Goal: Task Accomplishment & Management: Use online tool/utility

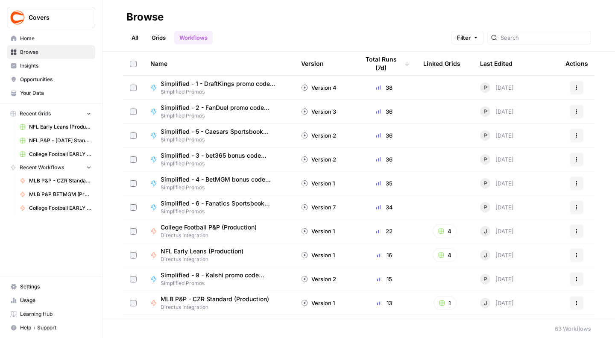
scroll to position [53, 0]
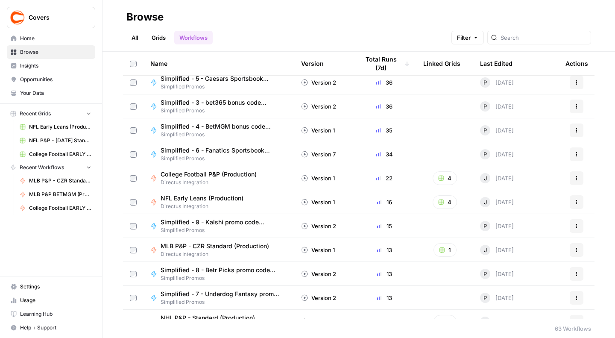
click at [210, 242] on span "MLB P&P - CZR Standard (Production)" at bounding box center [215, 246] width 108 height 9
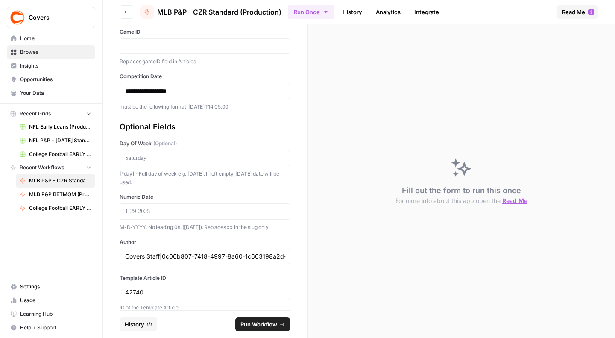
scroll to position [132, 0]
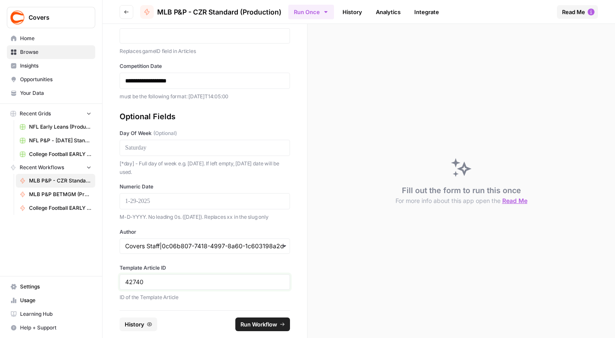
click at [135, 282] on input "42740" at bounding box center [204, 282] width 159 height 8
click at [138, 198] on p at bounding box center [204, 201] width 159 height 9
click at [161, 149] on p at bounding box center [204, 148] width 159 height 9
click at [159, 233] on label "Author" at bounding box center [205, 232] width 170 height 8
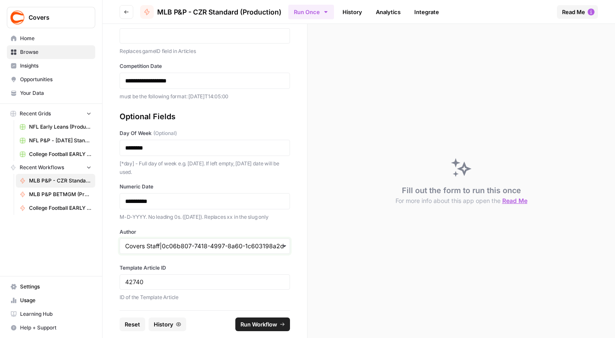
click at [159, 242] on input "Author" at bounding box center [204, 246] width 159 height 9
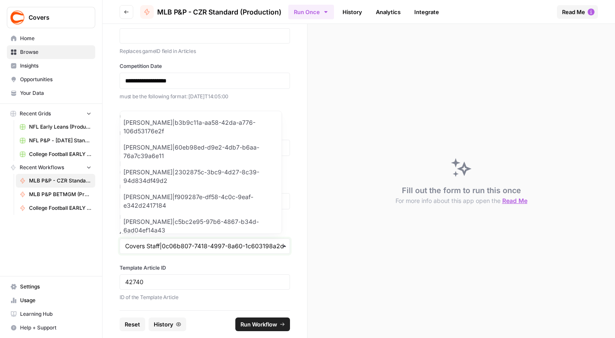
click at [159, 247] on input "Author" at bounding box center [204, 246] width 159 height 9
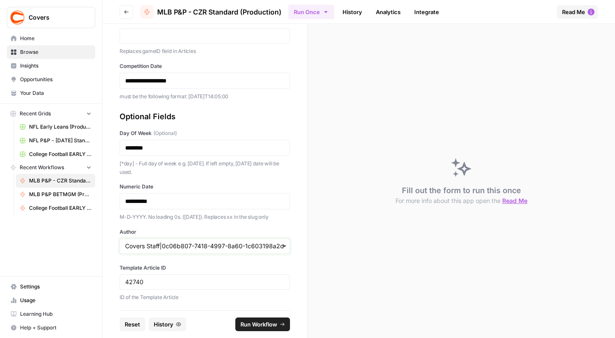
click at [161, 244] on input "Author" at bounding box center [204, 246] width 159 height 9
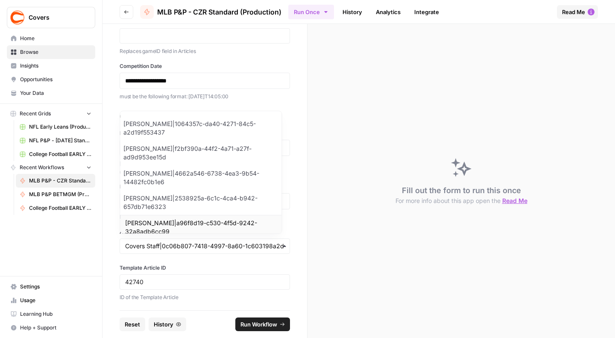
scroll to position [969, 0]
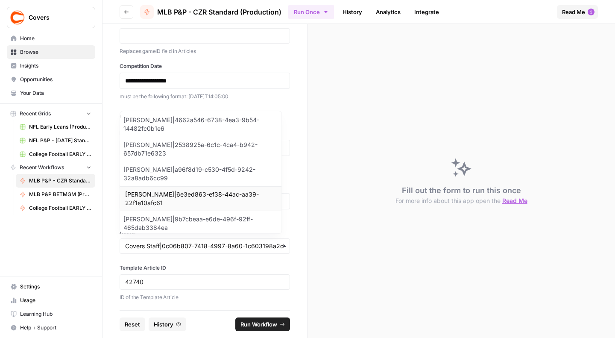
click at [155, 196] on div "[PERSON_NAME]|6e3ed863-ef38-44ac-aa39-22f1e10afc61" at bounding box center [200, 198] width 161 height 25
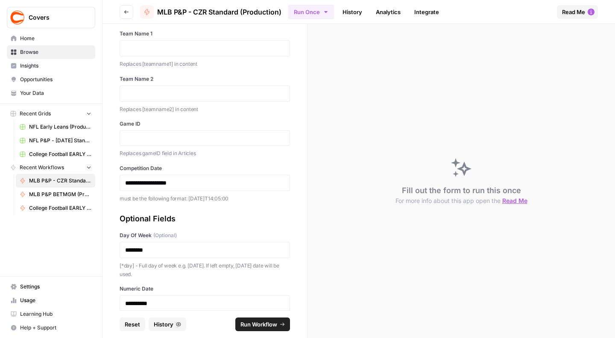
scroll to position [25, 0]
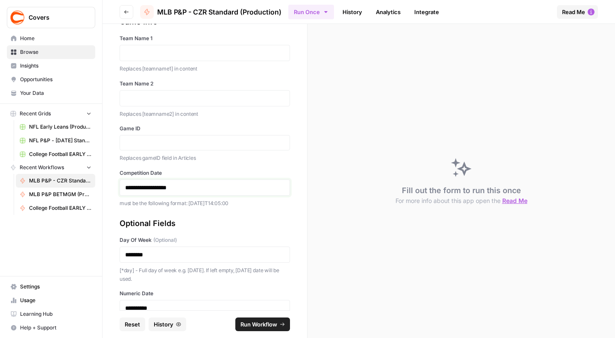
click at [149, 187] on p "**********" at bounding box center [201, 187] width 152 height 9
click at [162, 142] on input "Game ID" at bounding box center [204, 143] width 159 height 8
paste input "371663"
type input "371663"
click at [171, 53] on p at bounding box center [204, 53] width 159 height 9
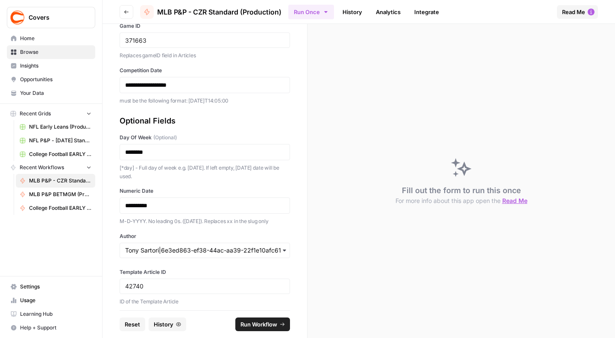
scroll to position [132, 0]
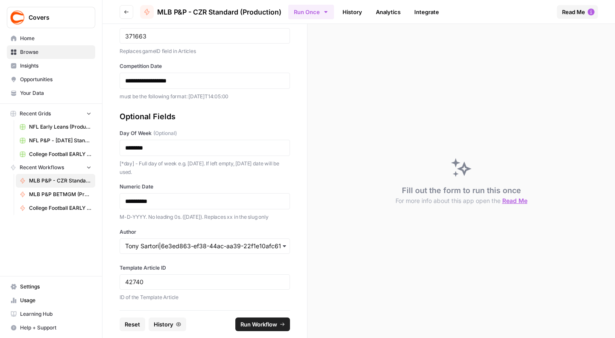
click at [255, 322] on span "Run Workflow" at bounding box center [258, 324] width 37 height 9
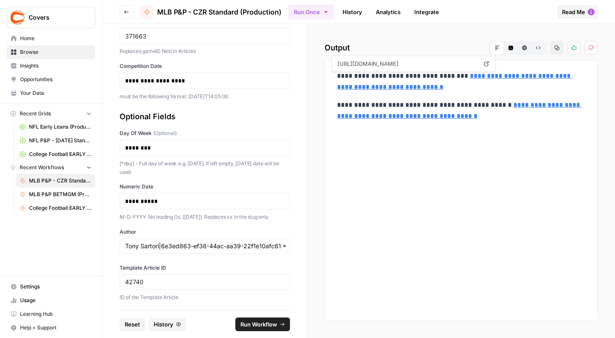
click at [468, 86] on link "**********" at bounding box center [454, 82] width 235 height 18
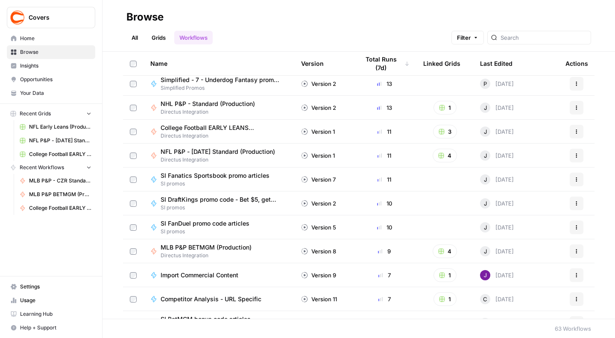
scroll to position [320, 0]
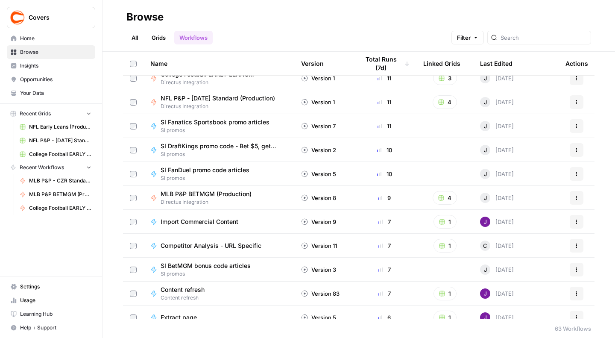
click at [188, 193] on span "MLB P&P BETMGM (Production)" at bounding box center [206, 194] width 91 height 9
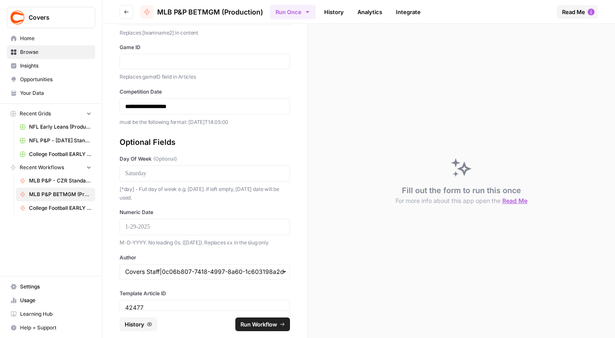
scroll to position [132, 0]
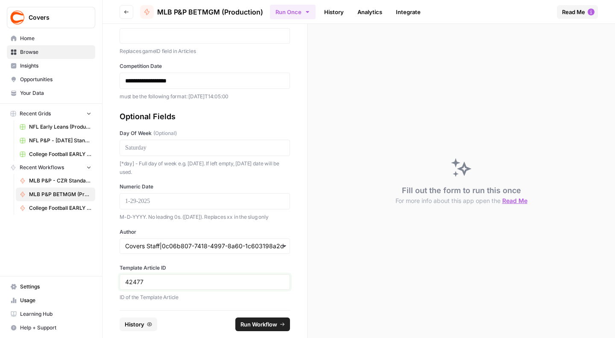
click at [135, 278] on input "42477" at bounding box center [204, 282] width 159 height 8
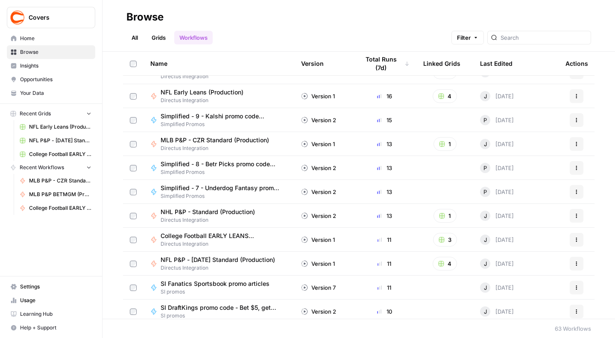
scroll to position [160, 0]
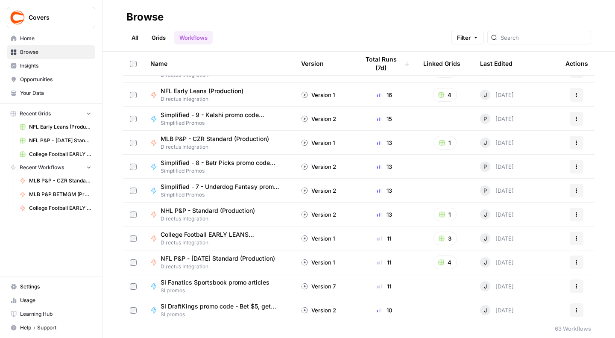
click at [183, 210] on span "NHL P&P - Standard (Production)" at bounding box center [208, 210] width 94 height 9
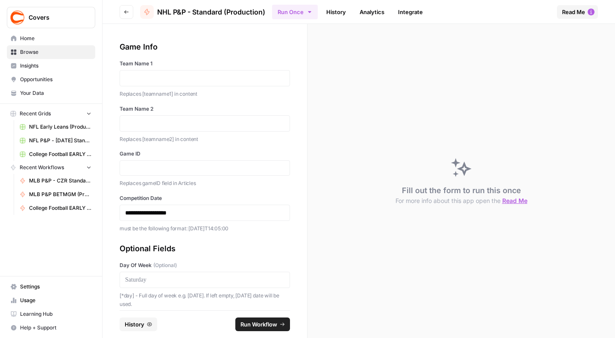
click at [172, 65] on label "Team Name 1" at bounding box center [205, 64] width 170 height 8
click at [162, 76] on p at bounding box center [204, 78] width 159 height 9
click at [167, 169] on input "Game ID" at bounding box center [204, 168] width 159 height 8
paste input "360519"
type input "360519"
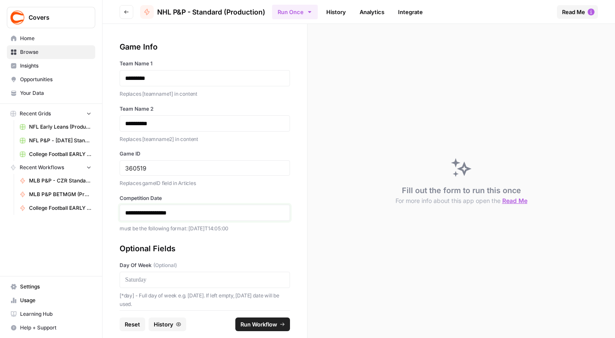
click at [150, 211] on p "**********" at bounding box center [201, 212] width 152 height 9
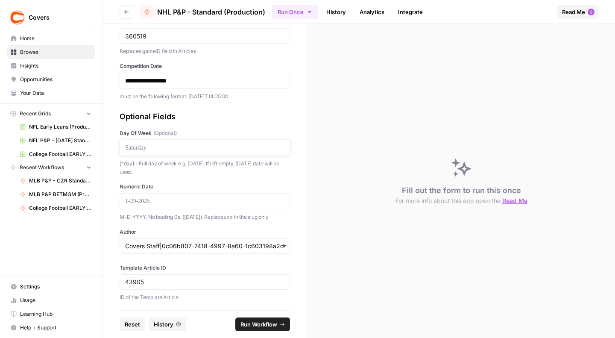
click at [199, 151] on p at bounding box center [204, 148] width 159 height 9
click at [202, 246] on input "Author" at bounding box center [204, 246] width 159 height 9
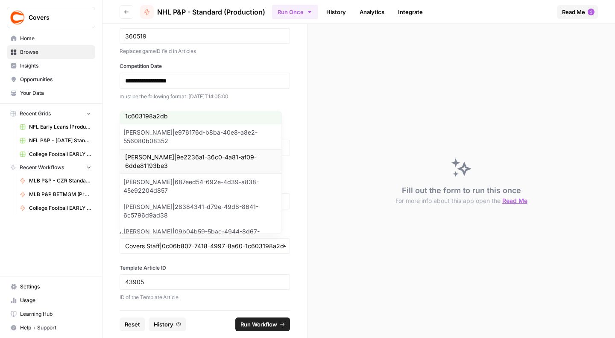
scroll to position [160, 0]
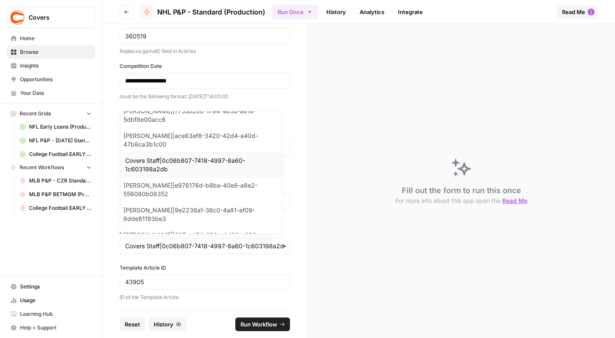
click at [168, 164] on div "Covers Staff|0c06b807-7418-4997-8a60-1c603198a2db" at bounding box center [200, 164] width 161 height 25
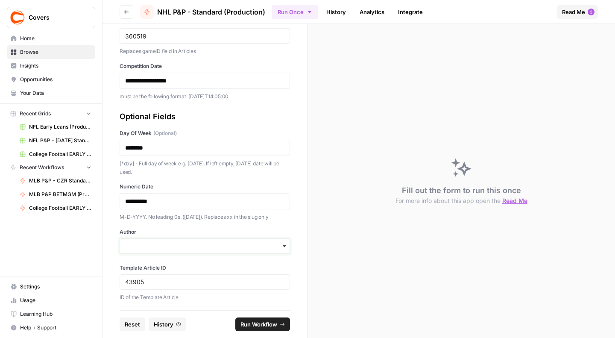
click at [185, 242] on input "Author" at bounding box center [204, 246] width 159 height 9
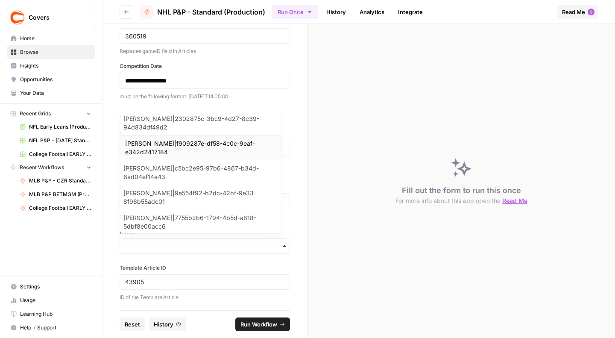
scroll to position [58, 0]
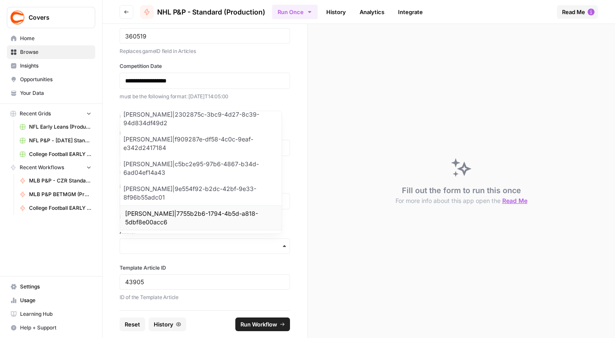
click at [175, 224] on div "[PERSON_NAME]|7755b2b6-1794-4b5d-a818-5dbf8e00acc6" at bounding box center [200, 217] width 161 height 25
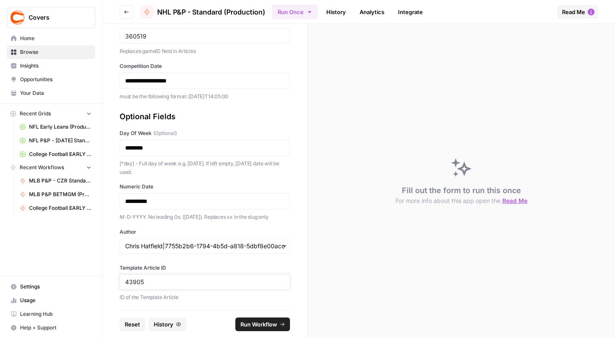
click at [155, 282] on input "43905" at bounding box center [204, 282] width 159 height 8
click at [249, 322] on span "Run Workflow" at bounding box center [258, 324] width 37 height 9
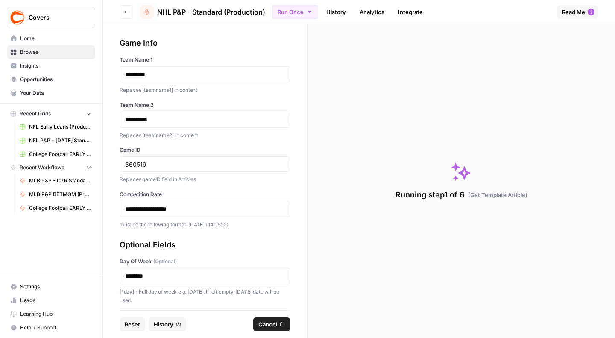
scroll to position [0, 0]
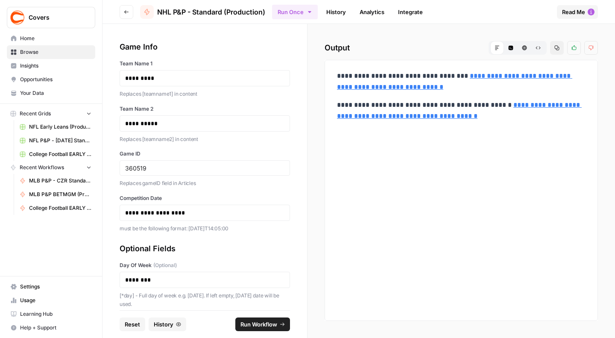
click at [446, 196] on div "**********" at bounding box center [461, 190] width 273 height 261
click at [466, 88] on link "**********" at bounding box center [454, 82] width 235 height 18
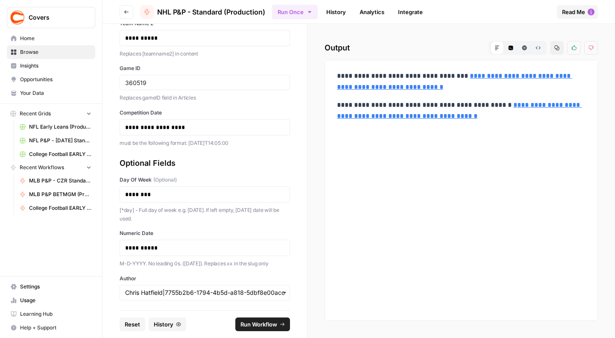
scroll to position [132, 0]
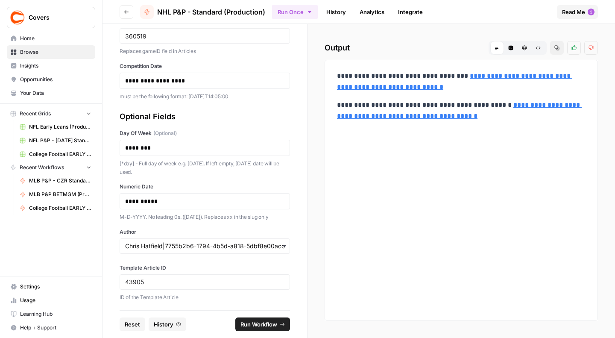
click at [170, 250] on div "button" at bounding box center [205, 245] width 170 height 15
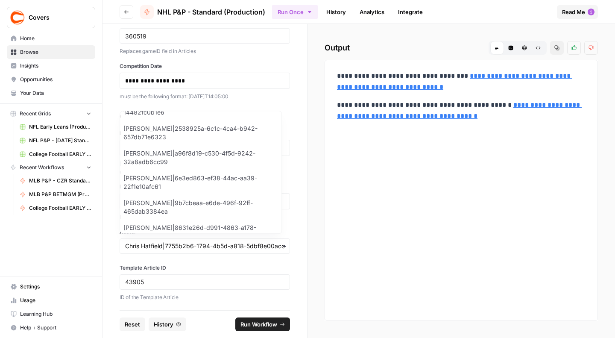
scroll to position [993, 0]
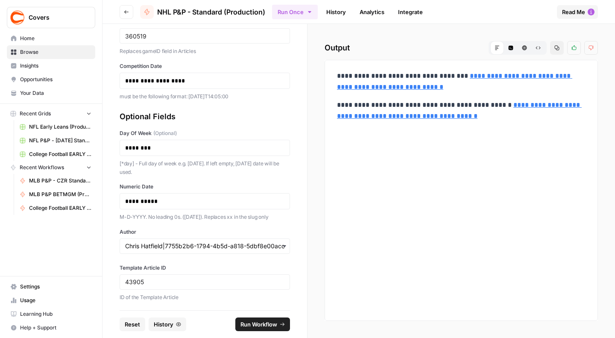
click at [101, 260] on div "Covers Home Browse Insights Opportunities Your Data Recent Grids NFL Early Lean…" at bounding box center [51, 169] width 102 height 338
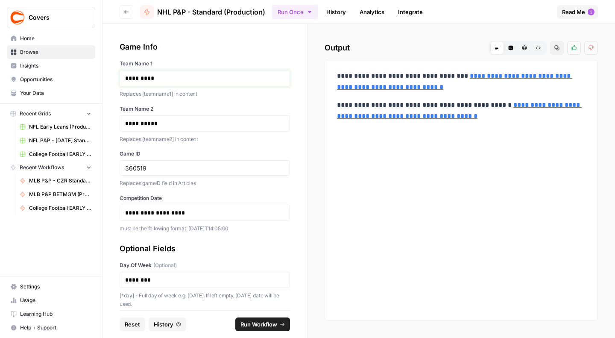
click at [141, 74] on p "*********" at bounding box center [201, 78] width 152 height 9
click at [146, 123] on p "**********" at bounding box center [201, 123] width 152 height 9
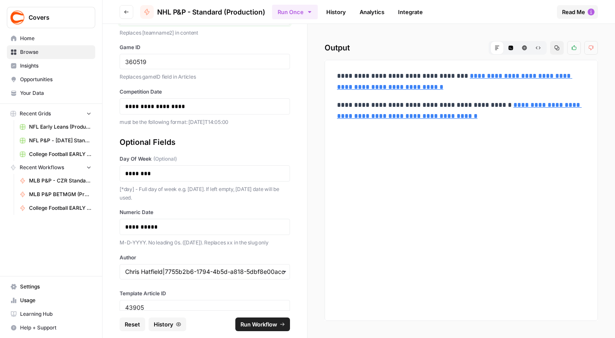
scroll to position [132, 0]
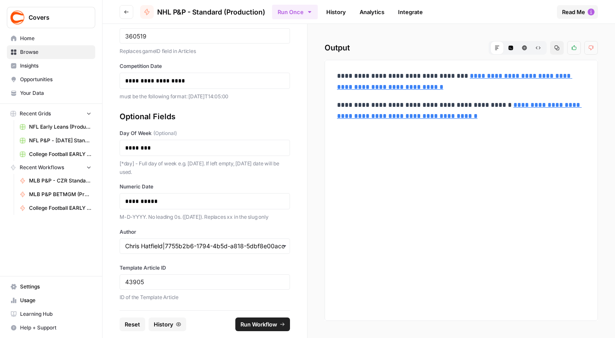
click at [172, 251] on div "button" at bounding box center [205, 245] width 170 height 15
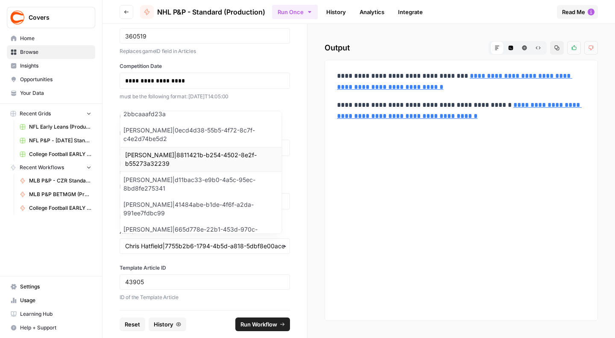
scroll to position [666, 0]
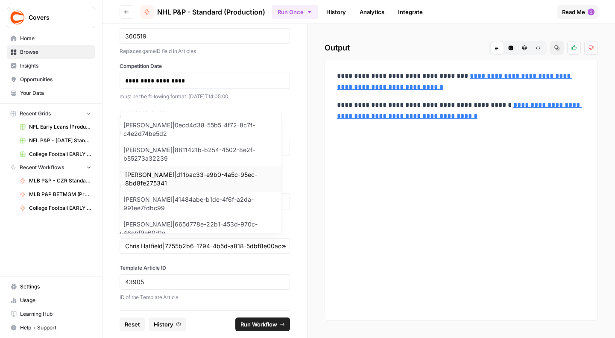
click at [166, 173] on div "[PERSON_NAME]|d11bac33-e9b0-4a5c-95ec-8bd8fe275341" at bounding box center [200, 179] width 161 height 25
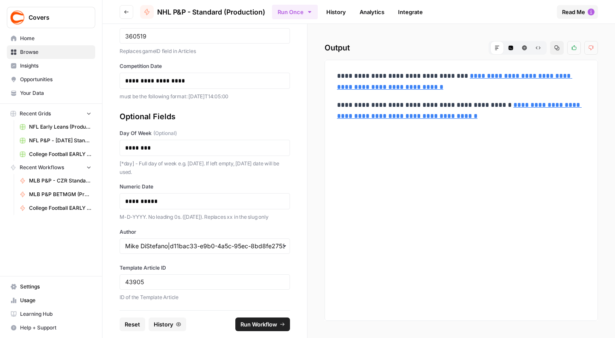
click at [253, 325] on span "Run Workflow" at bounding box center [258, 324] width 37 height 9
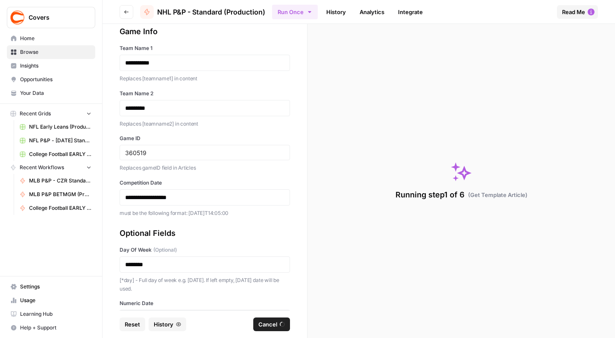
scroll to position [0, 0]
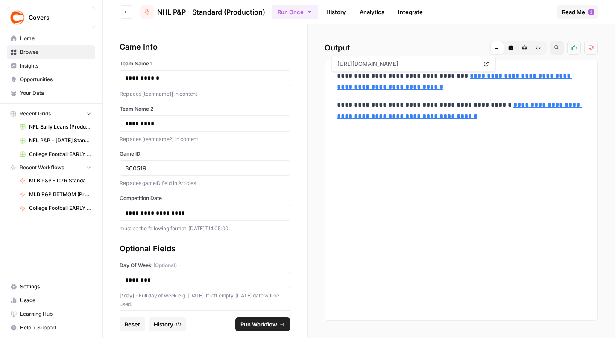
click at [476, 89] on link "**********" at bounding box center [454, 82] width 235 height 18
click at [141, 170] on input "360519" at bounding box center [204, 168] width 159 height 8
paste input "31"
click at [166, 74] on p "**********" at bounding box center [201, 78] width 152 height 9
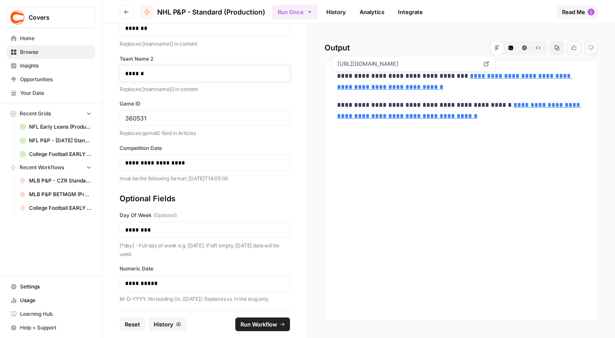
scroll to position [53, 0]
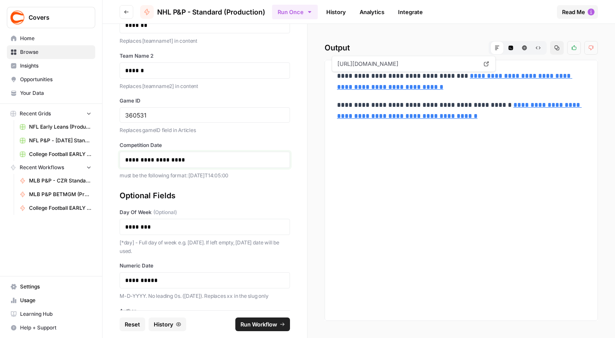
click at [168, 160] on p "**********" at bounding box center [201, 159] width 152 height 9
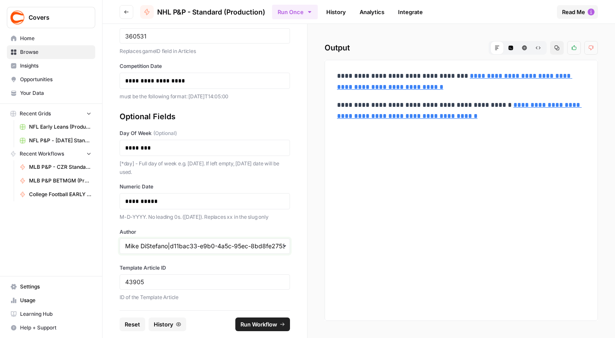
click at [209, 247] on input "Author" at bounding box center [204, 246] width 159 height 9
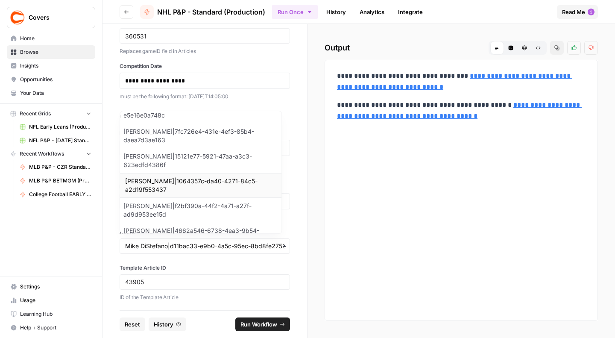
scroll to position [912, 0]
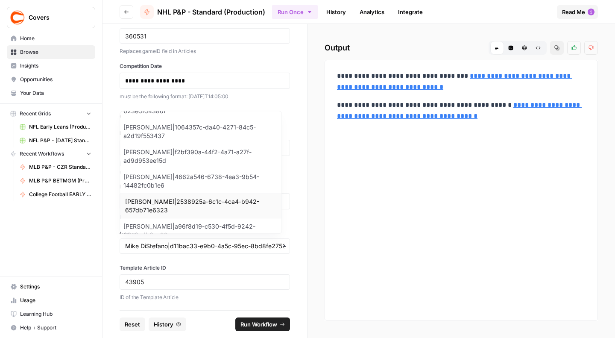
click at [163, 196] on div "[PERSON_NAME]|2538925a-6c1c-4ca4-b942-657db71e6323" at bounding box center [200, 205] width 161 height 25
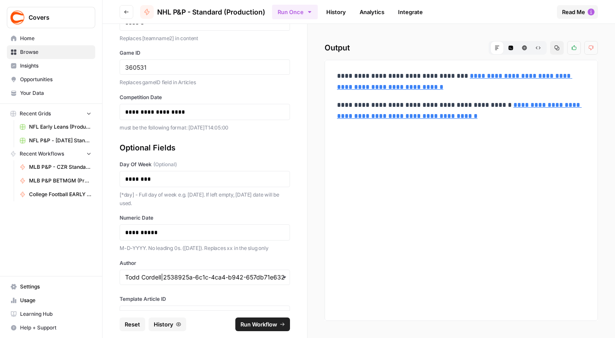
scroll to position [132, 0]
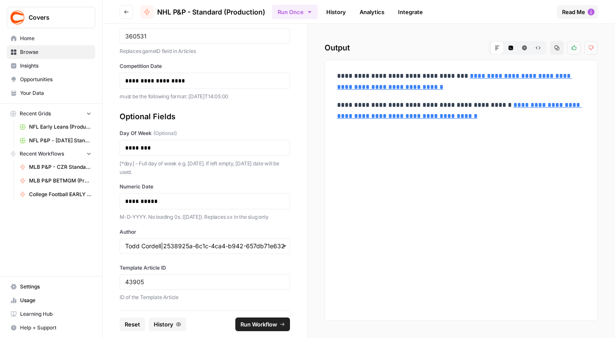
click at [251, 327] on span "Run Workflow" at bounding box center [258, 324] width 37 height 9
click at [461, 88] on link "**********" at bounding box center [454, 82] width 235 height 18
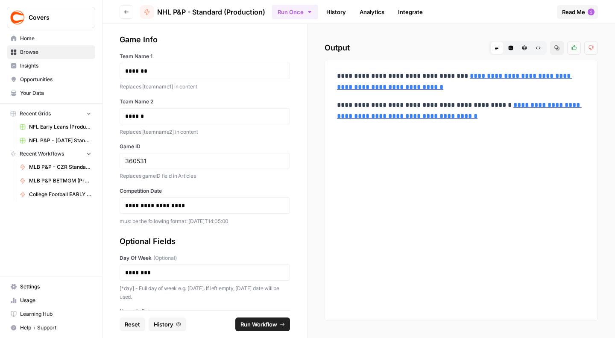
scroll to position [0, 0]
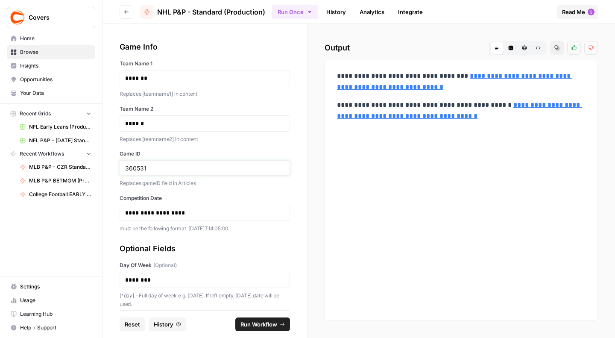
click at [135, 169] on input "360531" at bounding box center [204, 168] width 159 height 8
paste input "18"
type input "360518"
click at [140, 76] on p "*******" at bounding box center [201, 78] width 152 height 9
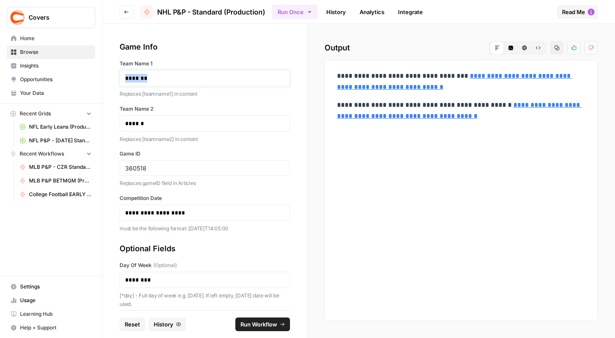
click at [140, 76] on p "*******" at bounding box center [201, 78] width 152 height 9
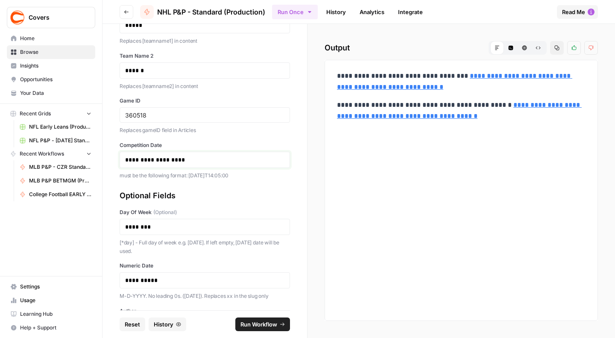
click at [169, 159] on p "**********" at bounding box center [201, 159] width 152 height 9
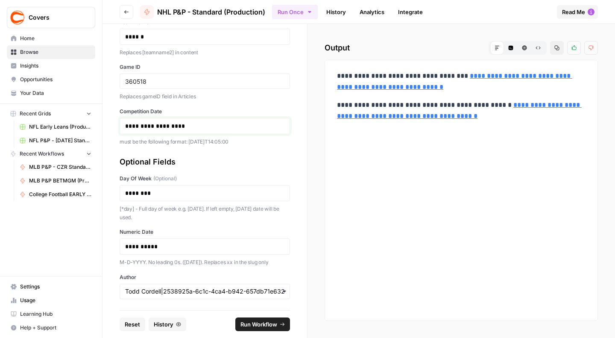
scroll to position [132, 0]
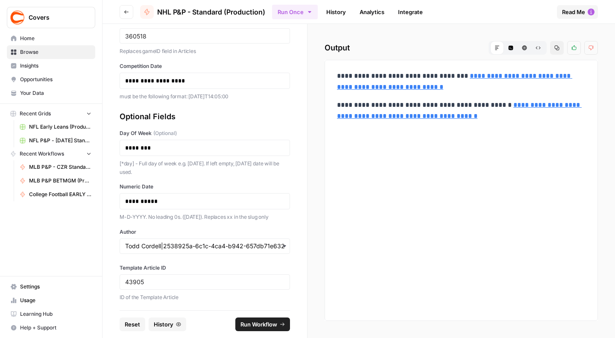
click at [256, 324] on span "Run Workflow" at bounding box center [258, 324] width 37 height 9
click at [436, 85] on link "**********" at bounding box center [454, 82] width 235 height 18
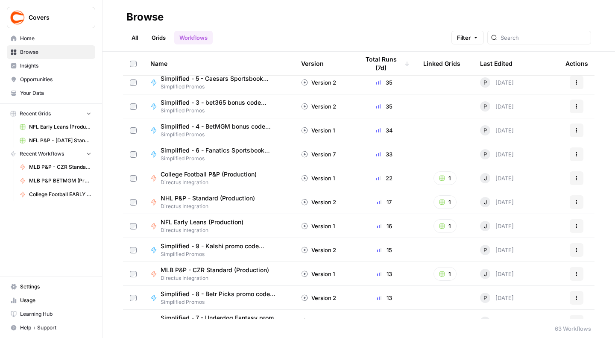
scroll to position [106, 0]
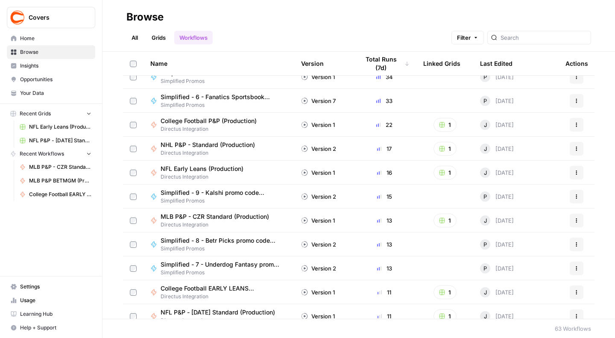
click at [204, 143] on span "NHL P&P - Standard (Production)" at bounding box center [208, 145] width 94 height 9
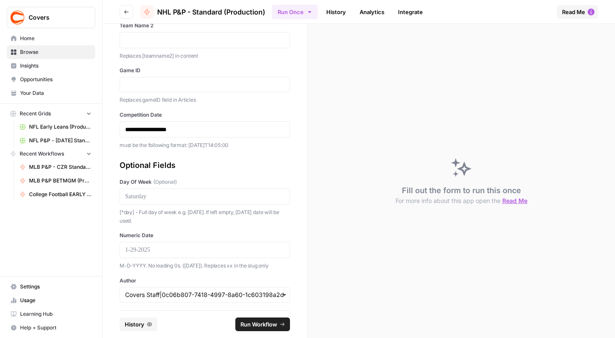
scroll to position [132, 0]
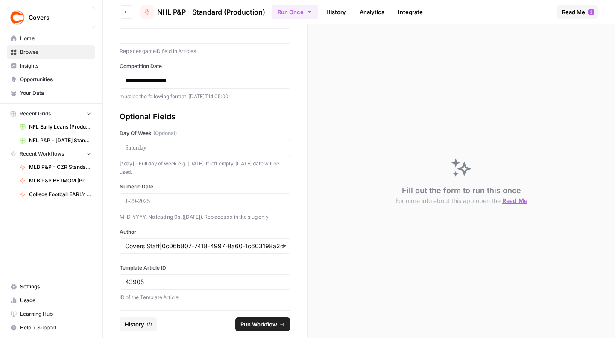
click at [170, 238] on div "button" at bounding box center [205, 245] width 170 height 15
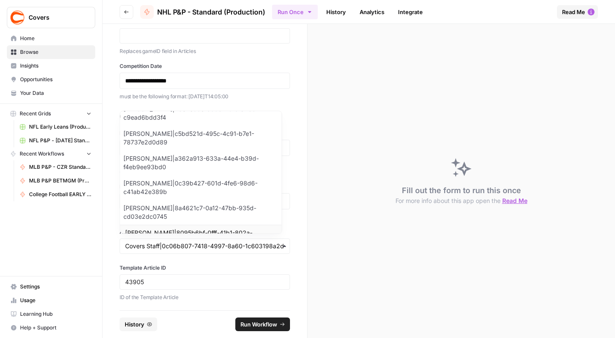
scroll to position [481, 0]
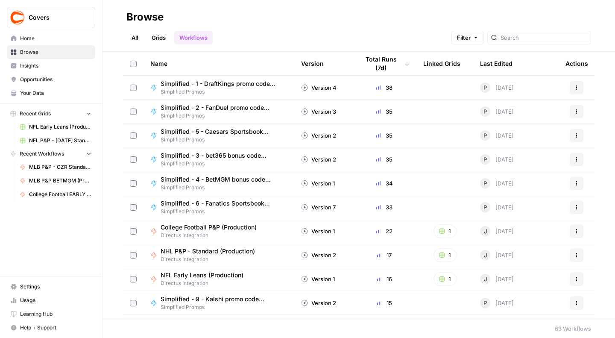
scroll to position [53, 0]
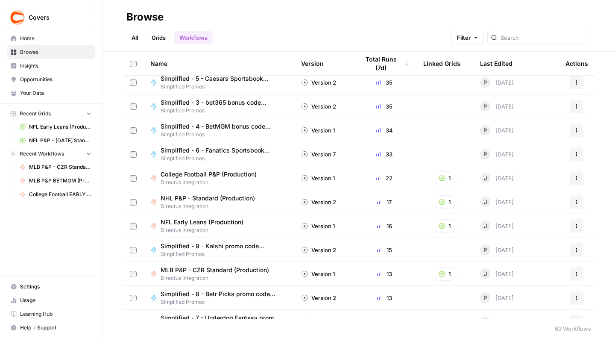
click at [182, 199] on span "NHL P&P - Standard (Production)" at bounding box center [208, 198] width 94 height 9
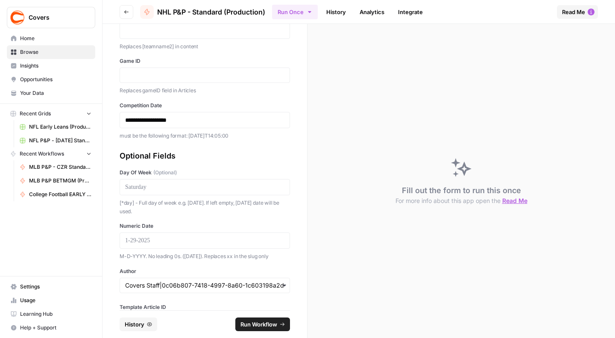
scroll to position [132, 0]
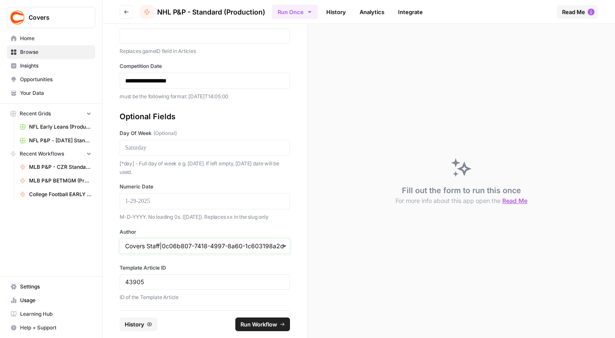
click at [167, 245] on input "Author" at bounding box center [204, 246] width 159 height 9
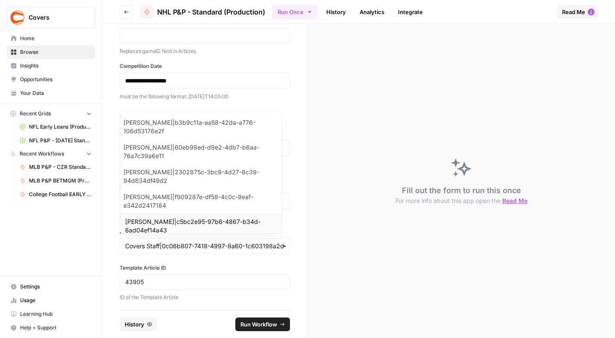
scroll to position [4, 0]
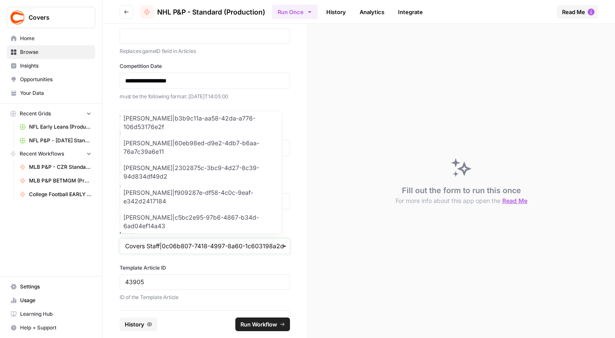
click at [181, 246] on input "Author" at bounding box center [204, 246] width 159 height 9
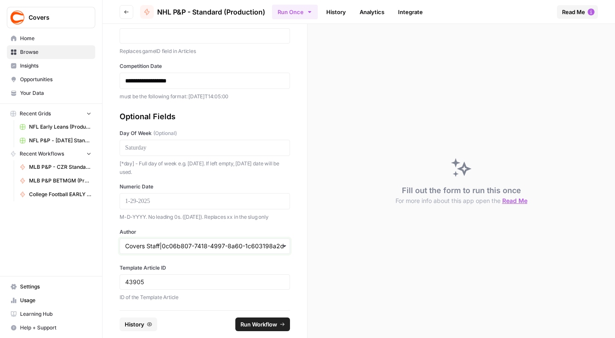
click at [188, 243] on input "Author" at bounding box center [204, 246] width 159 height 9
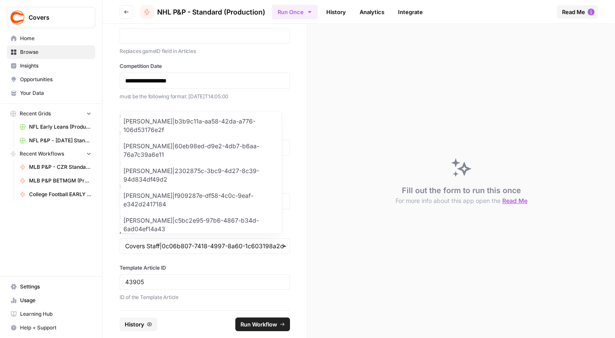
scroll to position [0, 0]
click at [177, 127] on div "[PERSON_NAME]|b3b9c11a-aa58-42da-a776-106d53176e2f" at bounding box center [200, 126] width 161 height 25
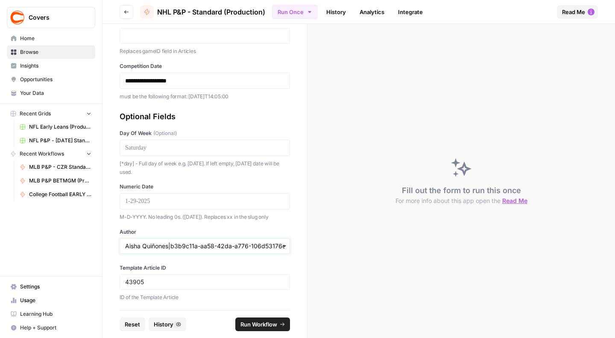
click at [183, 242] on input "Author" at bounding box center [204, 246] width 159 height 9
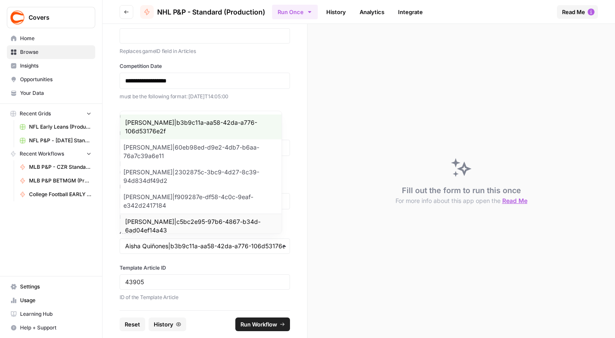
scroll to position [4, 0]
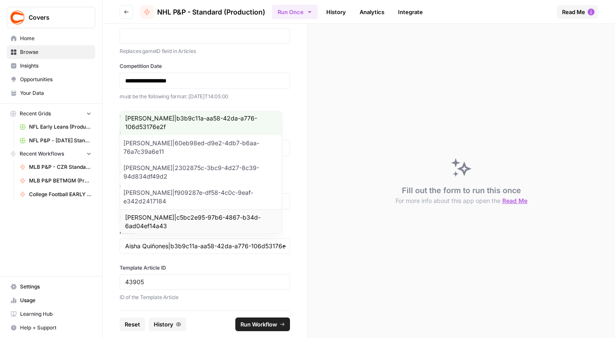
click at [181, 211] on div "[PERSON_NAME]|c5bc2e95-97b6-4867-b34d-6ad04ef14a43" at bounding box center [200, 221] width 161 height 25
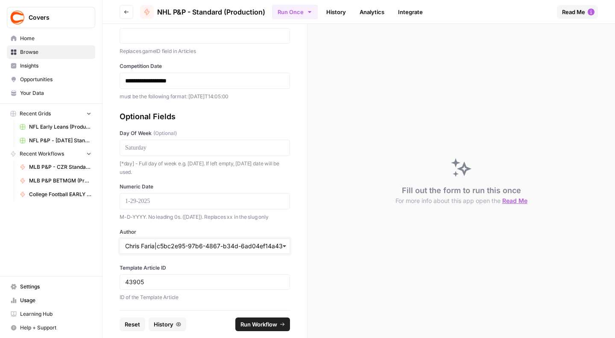
click at [174, 243] on input "Author" at bounding box center [204, 246] width 159 height 9
click at [181, 256] on div "**********" at bounding box center [205, 167] width 205 height 286
click at [217, 248] on input "Author" at bounding box center [204, 246] width 159 height 9
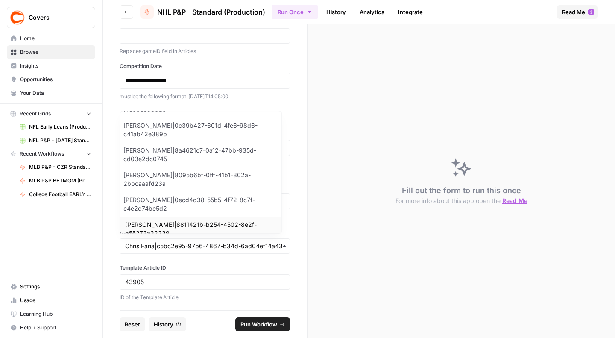
scroll to position [595, 0]
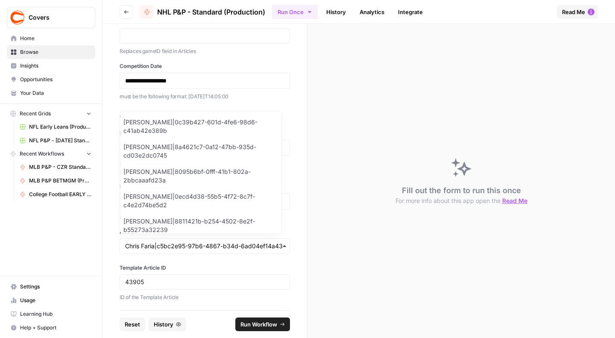
click at [107, 234] on div "**********" at bounding box center [205, 167] width 205 height 286
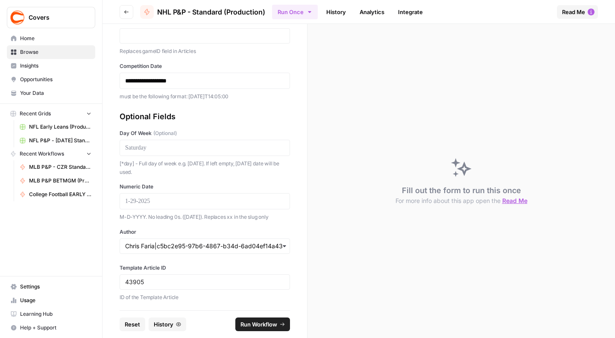
scroll to position [0, 0]
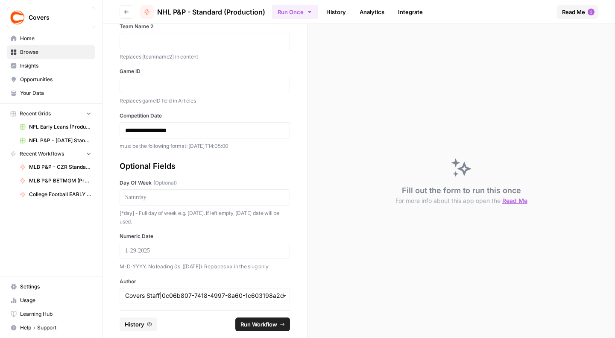
scroll to position [106, 0]
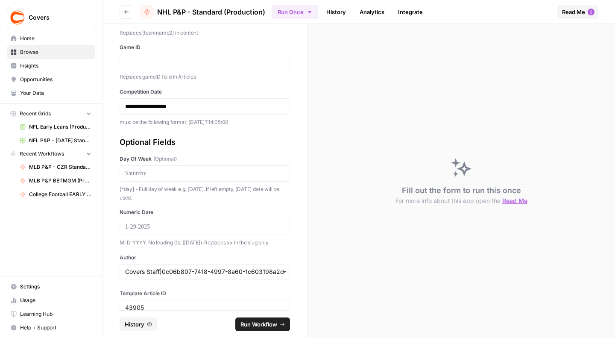
click at [168, 265] on div "button" at bounding box center [205, 271] width 170 height 15
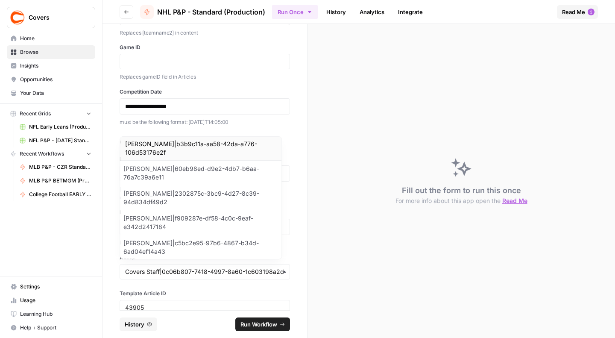
scroll to position [3, 0]
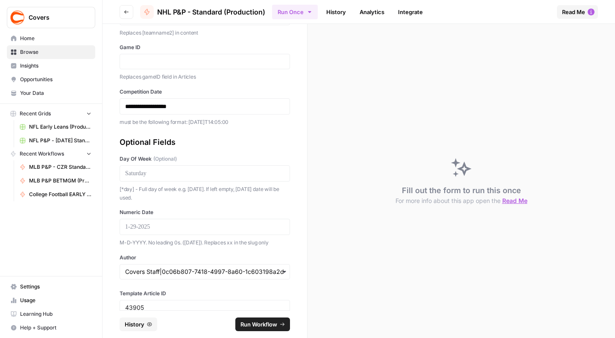
click at [212, 76] on p "Replaces gameID field in Articles" at bounding box center [205, 77] width 170 height 9
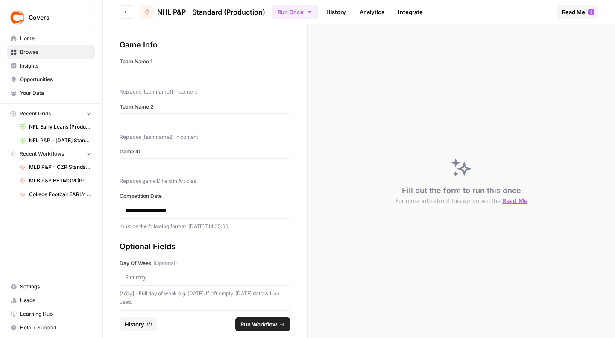
scroll to position [0, 0]
click at [44, 164] on span "MLB P&P - CZR Standard (Production)" at bounding box center [60, 167] width 62 height 8
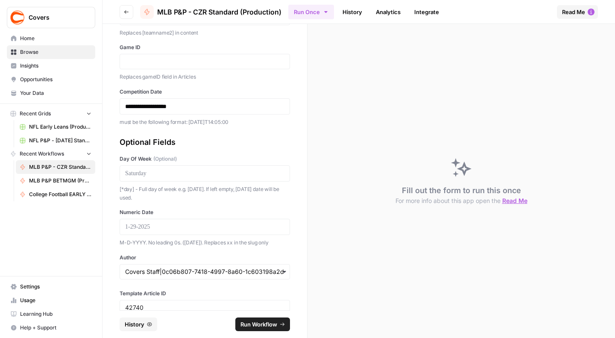
scroll to position [106, 0]
click at [171, 268] on input "Author" at bounding box center [204, 271] width 159 height 9
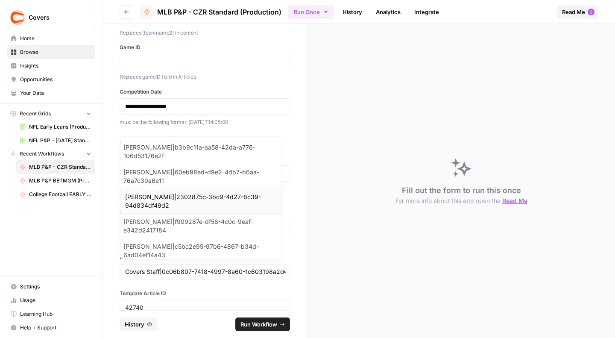
scroll to position [0, 0]
click at [63, 194] on span "College Football EARLY LEANS (Production)" at bounding box center [60, 195] width 62 height 8
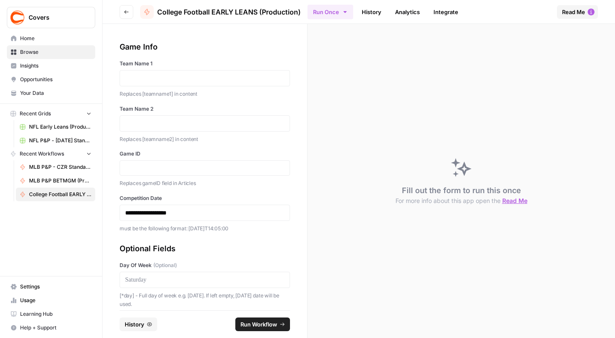
scroll to position [53, 0]
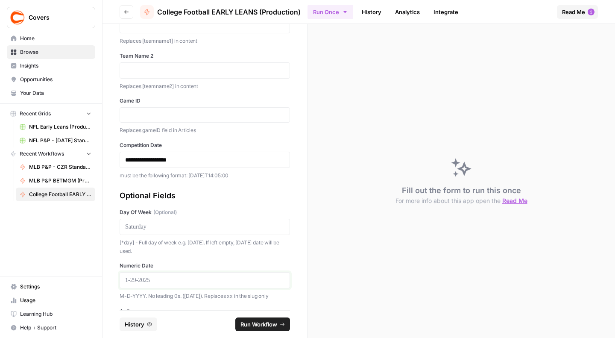
click at [153, 277] on p at bounding box center [204, 280] width 159 height 9
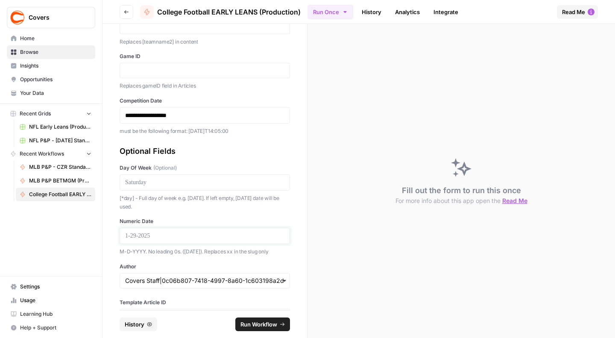
scroll to position [132, 0]
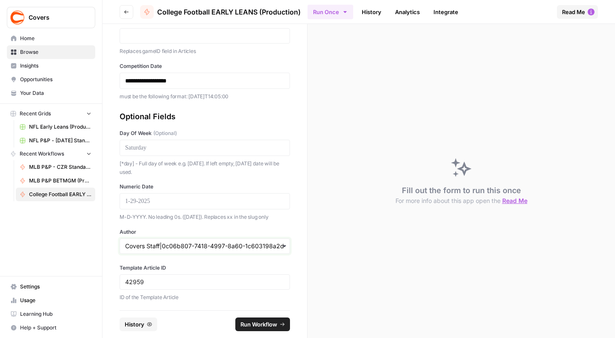
click at [159, 248] on input "Author" at bounding box center [204, 246] width 159 height 9
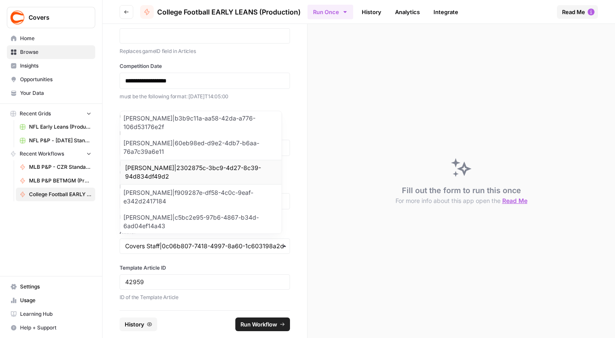
scroll to position [0, 0]
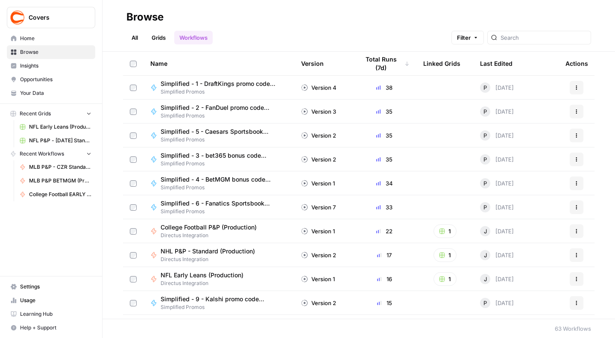
click at [159, 39] on link "Grids" at bounding box center [159, 38] width 24 height 14
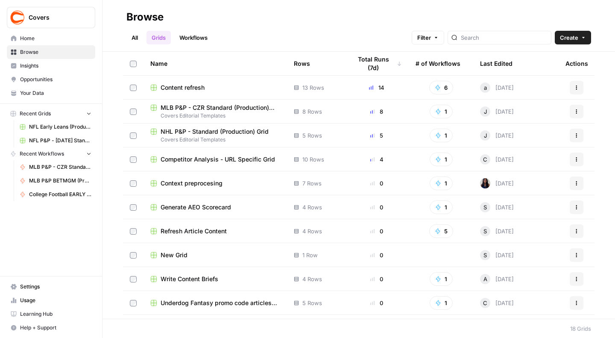
click at [188, 106] on span "MLB P&P - CZR Standard (Production) Grid" at bounding box center [221, 107] width 120 height 9
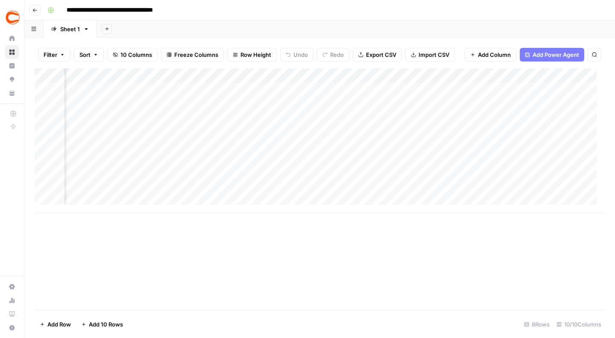
scroll to position [1, 82]
click at [475, 112] on div "Add Column" at bounding box center [320, 140] width 570 height 144
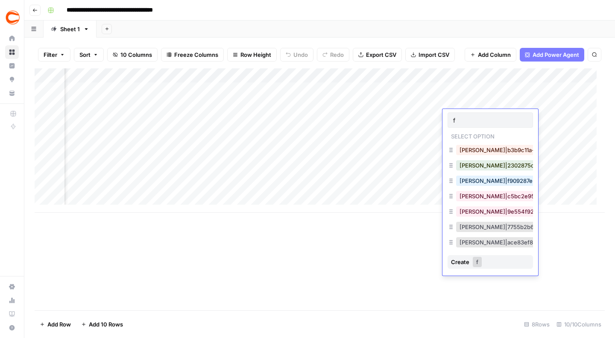
type input "farl"
click at [383, 253] on div "Add Column" at bounding box center [320, 189] width 570 height 242
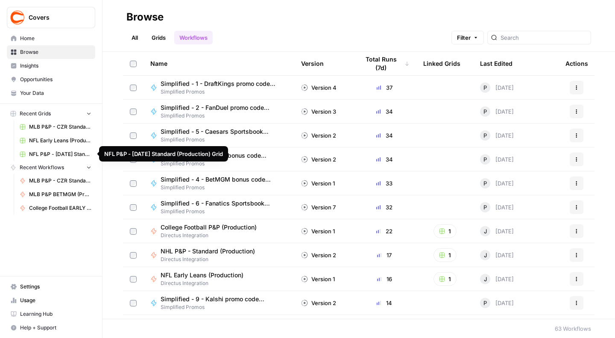
click at [51, 152] on span "NFL P&P - [DATE] Standard (Production) Grid" at bounding box center [60, 154] width 62 height 8
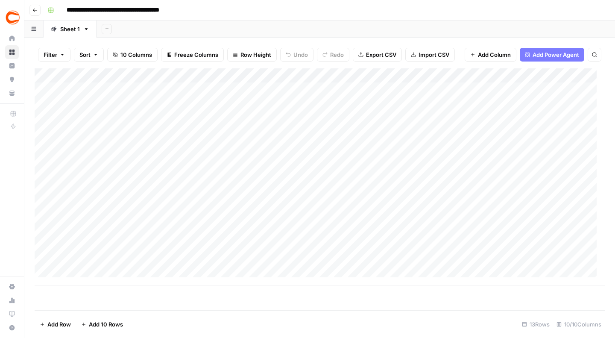
click at [479, 76] on div "Add Column" at bounding box center [320, 176] width 570 height 217
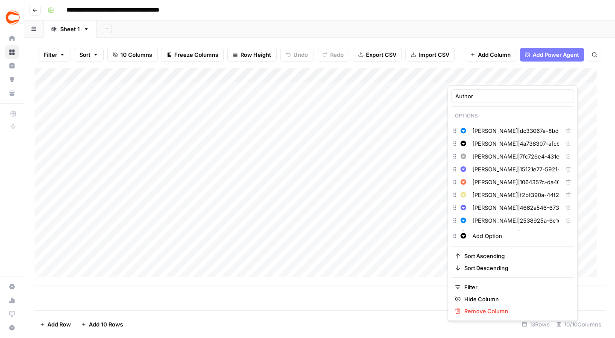
scroll to position [441, 0]
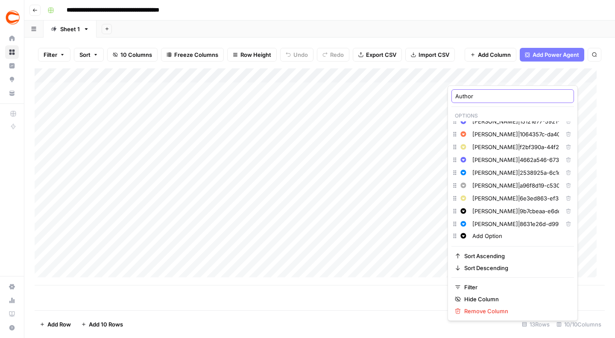
click at [478, 97] on input "Author" at bounding box center [512, 96] width 115 height 9
type input "luc"
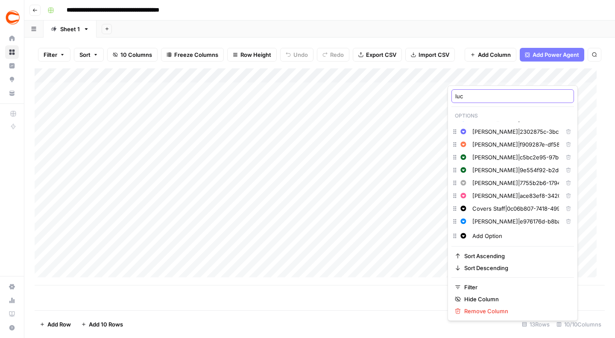
scroll to position [0, 0]
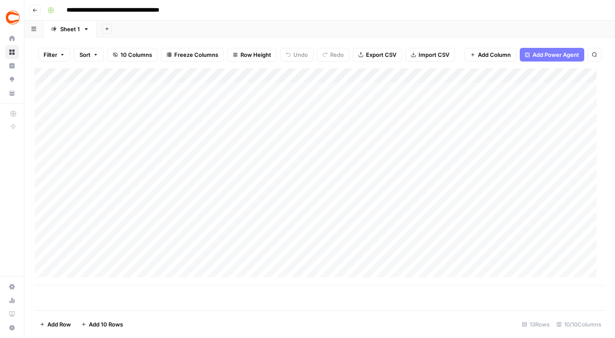
click at [461, 286] on div "Add Column" at bounding box center [320, 189] width 570 height 242
click at [469, 77] on div "Add Column" at bounding box center [320, 176] width 570 height 217
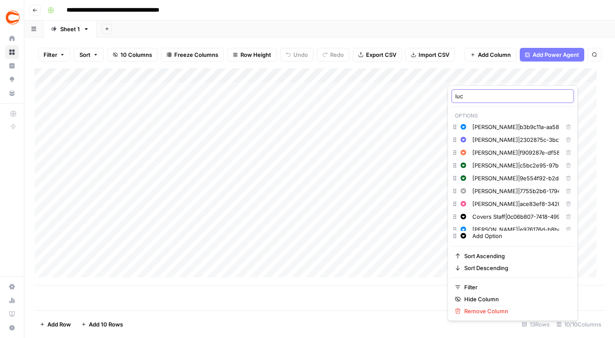
click at [476, 98] on input "luc" at bounding box center [512, 96] width 115 height 9
type input "Author"
click at [385, 294] on div "Add Column" at bounding box center [320, 189] width 570 height 242
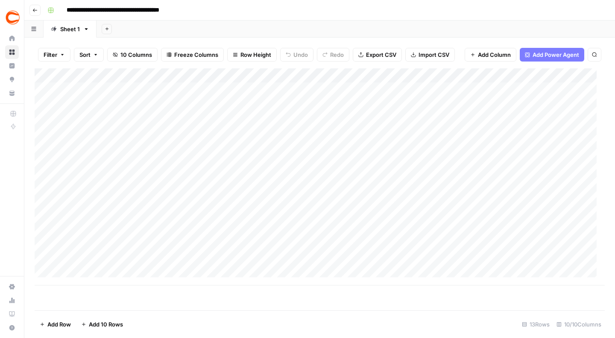
click at [485, 88] on div "Add Column" at bounding box center [320, 176] width 570 height 217
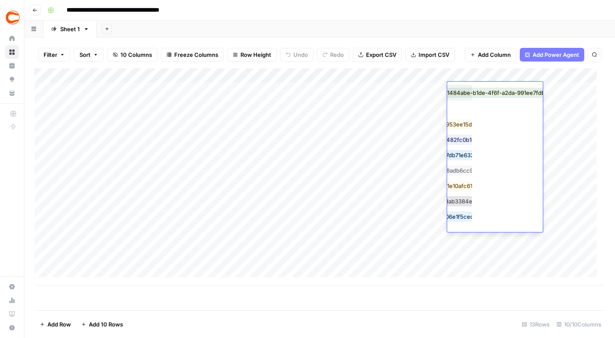
scroll to position [560, 0]
click at [488, 274] on div "Add Column" at bounding box center [320, 176] width 570 height 217
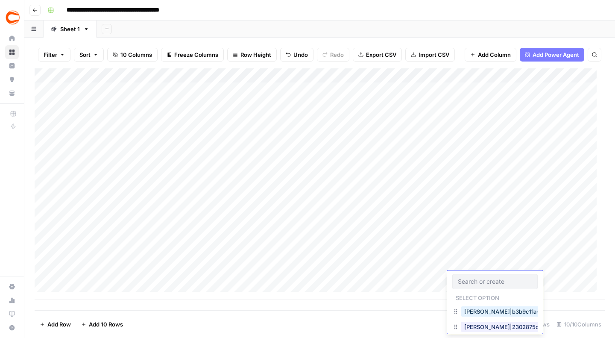
click at [488, 105] on div "Add Column" at bounding box center [320, 184] width 570 height 232
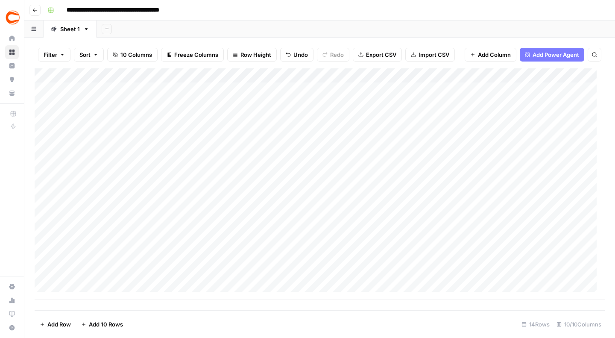
click at [488, 105] on div "Add Column" at bounding box center [320, 184] width 570 height 232
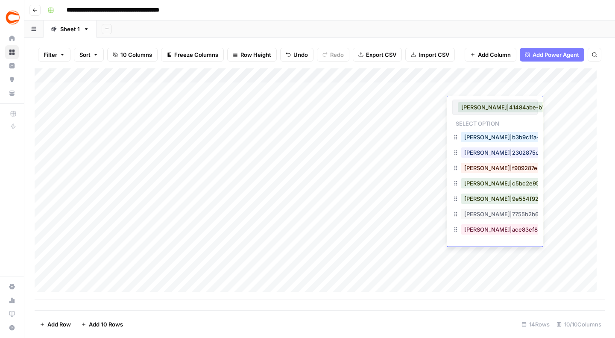
scroll to position [0, 66]
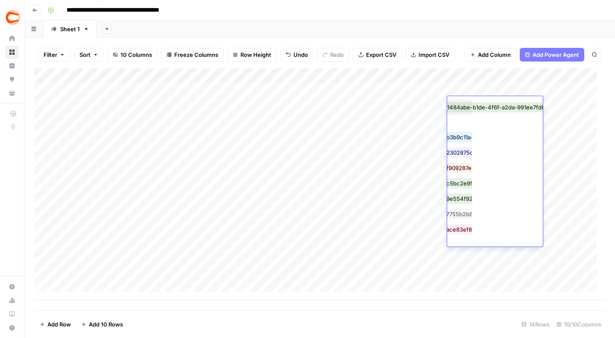
click at [559, 180] on div "Add Column" at bounding box center [320, 184] width 570 height 232
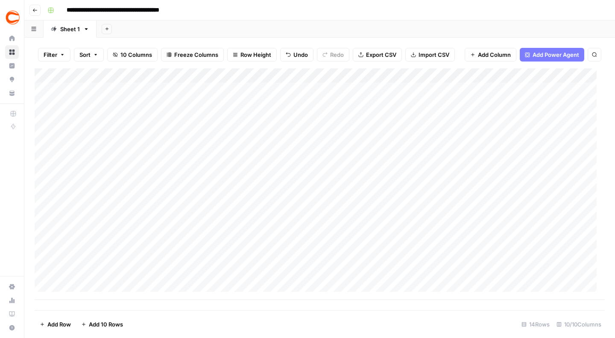
click at [473, 135] on div "Add Column" at bounding box center [320, 184] width 570 height 232
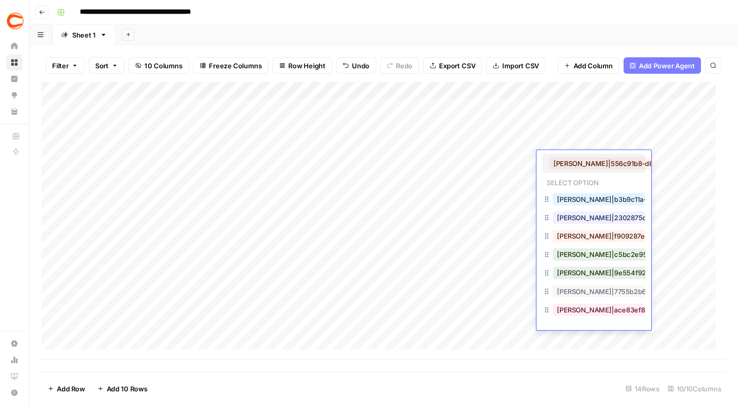
scroll to position [0, 76]
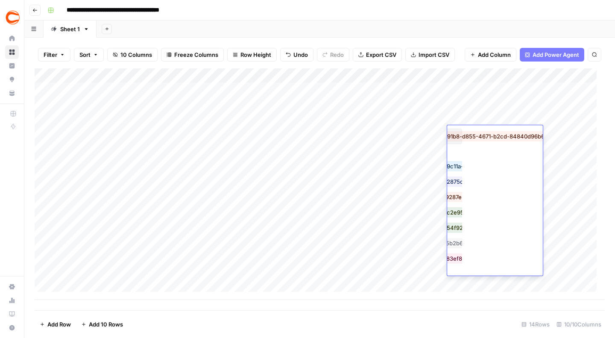
click at [430, 314] on footer "Add Row Add 10 Rows 14 Rows 10/10 Columns" at bounding box center [320, 324] width 570 height 28
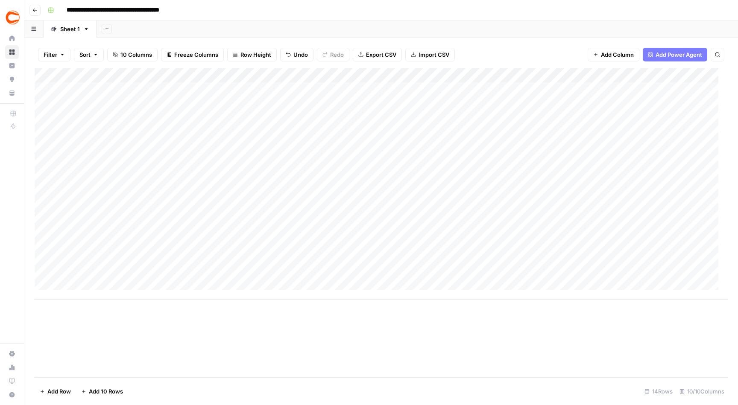
click at [486, 133] on div "Add Column" at bounding box center [381, 184] width 693 height 232
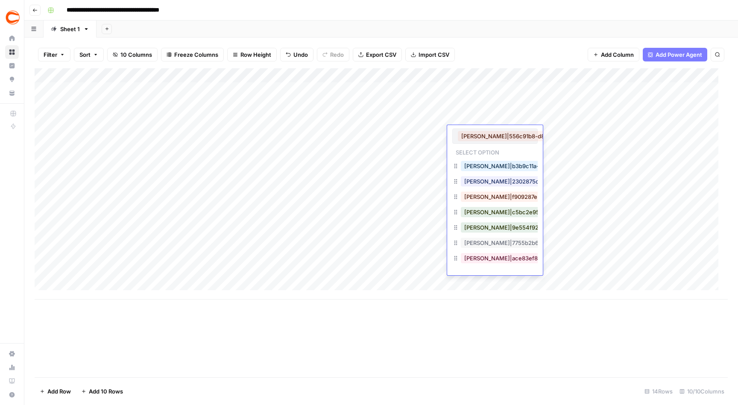
click at [486, 133] on button "[PERSON_NAME]|556c91b8-d855-4671-b2cd-84840d96b65f" at bounding box center [543, 136] width 171 height 10
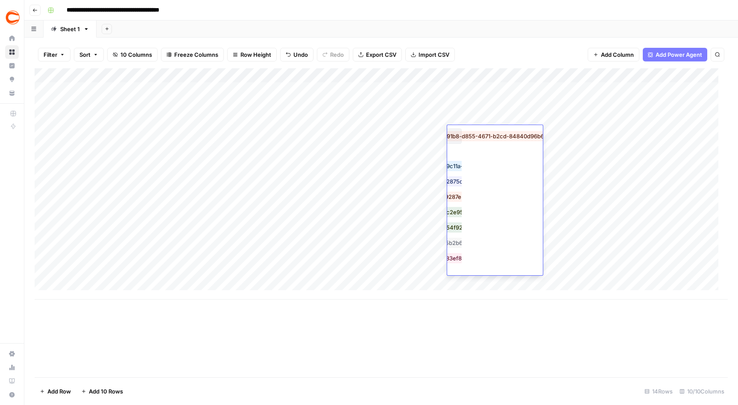
click at [459, 137] on button "[PERSON_NAME]|556c91b8-d855-4671-b2cd-84840d96b65f" at bounding box center [467, 136] width 171 height 10
click at [458, 137] on button "[PERSON_NAME]|556c91b8-d855-4671-b2cd-84840d96b65f" at bounding box center [467, 136] width 171 height 10
click at [457, 136] on button "[PERSON_NAME]|556c91b8-d855-4671-b2cd-84840d96b65f" at bounding box center [467, 136] width 171 height 10
click at [484, 149] on div "Jason Logan|556c91b8-d855-4671-b2cd-84840d96b65f Select option Aisha Quiñones|b…" at bounding box center [495, 200] width 96 height 150
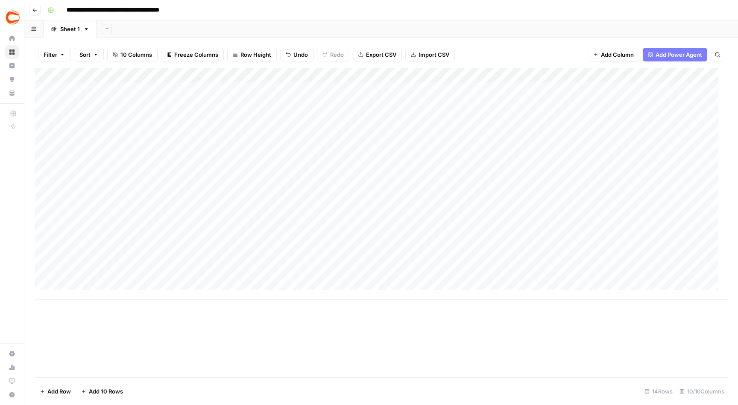
click at [446, 337] on div "Add Column" at bounding box center [381, 222] width 693 height 309
click at [487, 134] on div "Add Column" at bounding box center [381, 184] width 693 height 232
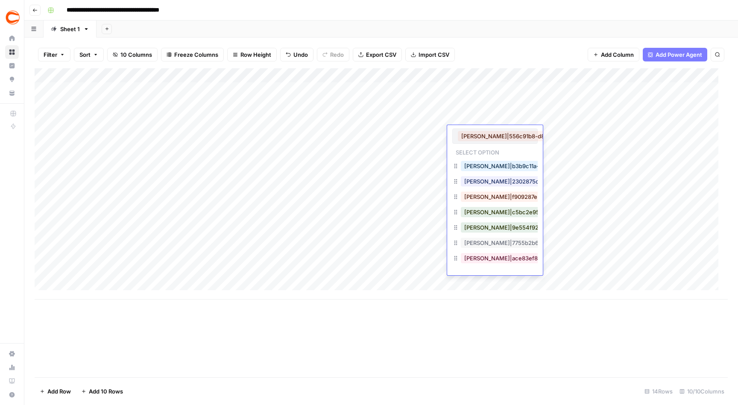
click at [487, 134] on button "[PERSON_NAME]|556c91b8-d855-4671-b2cd-84840d96b65f" at bounding box center [543, 136] width 171 height 10
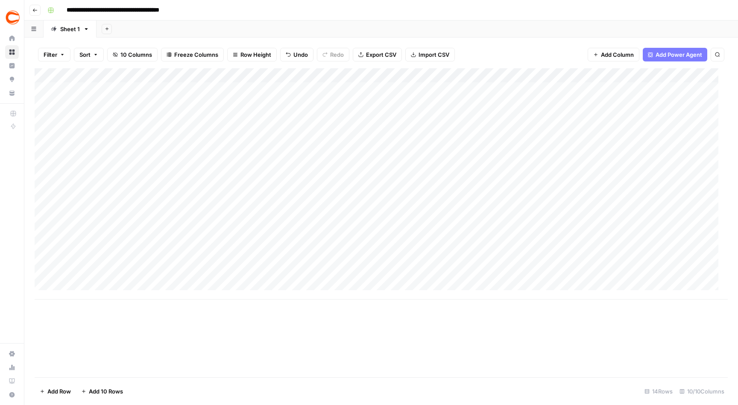
click at [440, 317] on div "Add Column" at bounding box center [381, 222] width 693 height 309
click at [488, 134] on div "Add Column" at bounding box center [381, 184] width 693 height 232
click at [496, 317] on div "Add Column" at bounding box center [381, 222] width 693 height 309
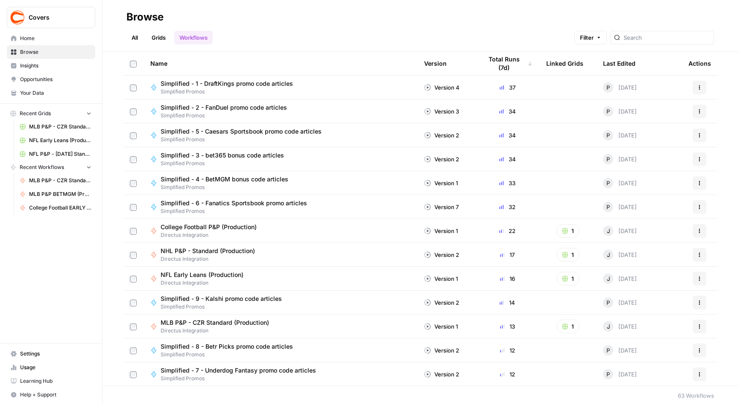
drag, startPoint x: 162, startPoint y: 39, endPoint x: 180, endPoint y: 35, distance: 18.4
click at [162, 39] on link "Grids" at bounding box center [159, 38] width 24 height 14
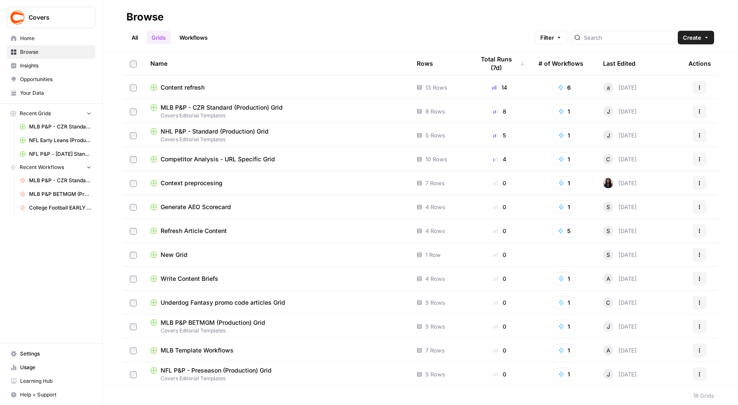
click at [196, 37] on link "Workflows" at bounding box center [193, 38] width 38 height 14
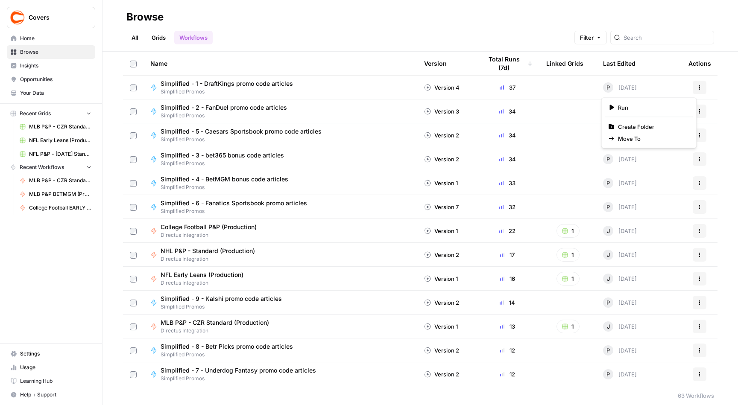
click at [615, 88] on icon "button" at bounding box center [699, 87] width 5 height 5
click at [563, 232] on icon "button" at bounding box center [565, 231] width 5 height 5
click at [575, 263] on span "College Football P&P (Production) Grid" at bounding box center [598, 262] width 68 height 9
click at [40, 141] on span "NFL Early Leans (Production) Grid" at bounding box center [60, 141] width 62 height 8
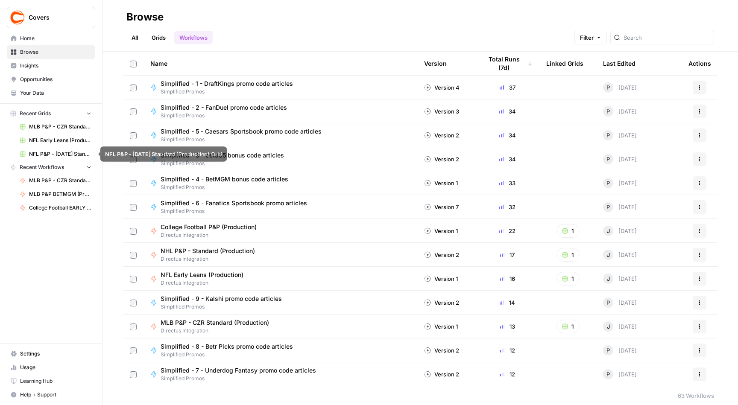
click at [42, 150] on link "NFL P&P - [DATE] Standard (Production) Grid" at bounding box center [55, 154] width 79 height 14
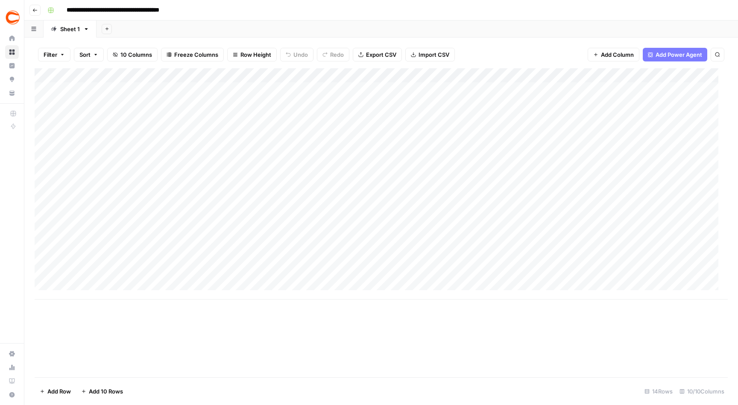
click at [474, 90] on div "Add Column" at bounding box center [381, 184] width 693 height 232
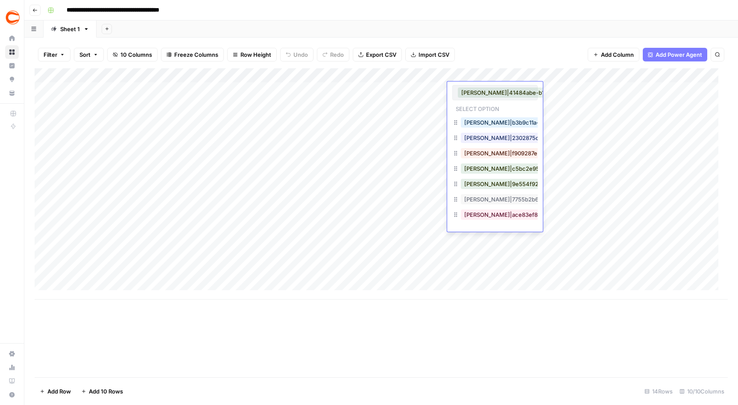
scroll to position [0, 66]
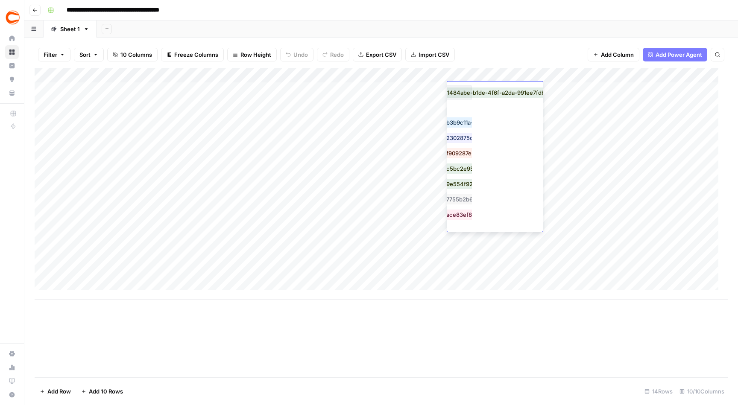
click at [463, 94] on button "[PERSON_NAME]|41484abe-b1de-4f6f-a2da-991ee7fdbc99" at bounding box center [475, 93] width 167 height 10
click at [458, 94] on button "[PERSON_NAME]|41484abe-b1de-4f6f-a2da-991ee7fdbc99" at bounding box center [475, 93] width 167 height 10
click at [450, 90] on button "[PERSON_NAME]|41484abe-b1de-4f6f-a2da-991ee7fdbc99" at bounding box center [475, 93] width 167 height 10
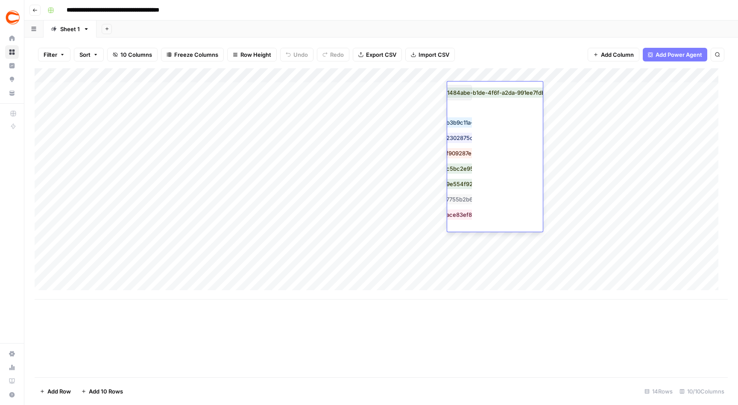
click at [461, 281] on div "Add Column" at bounding box center [381, 184] width 693 height 232
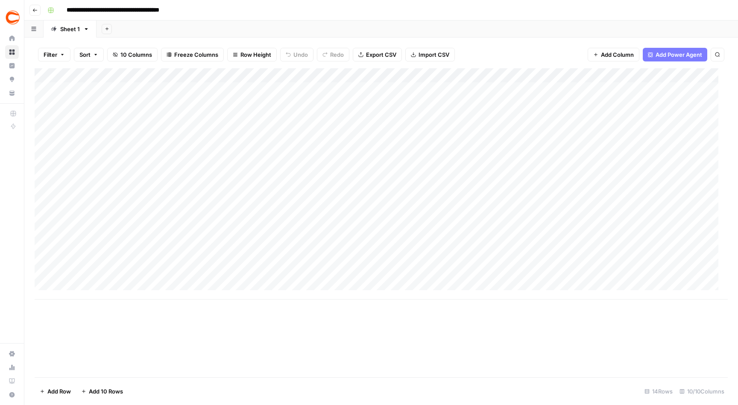
click at [470, 249] on div "Add Column" at bounding box center [381, 184] width 693 height 232
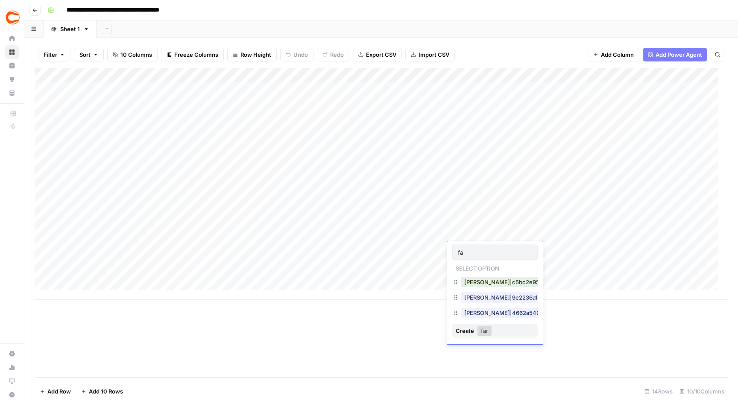
type input "f"
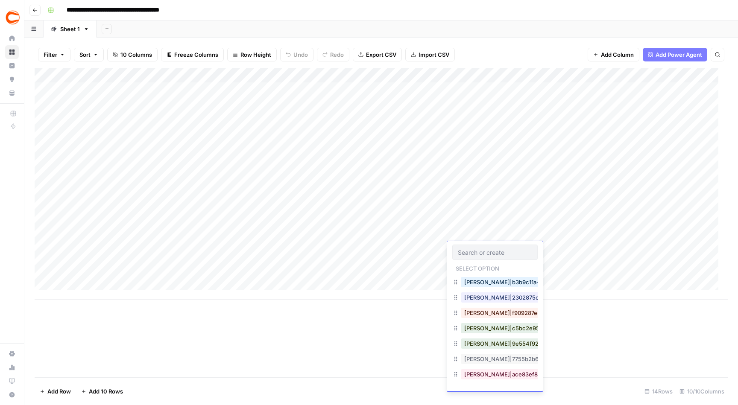
click at [365, 337] on div "Add Column" at bounding box center [381, 222] width 693 height 309
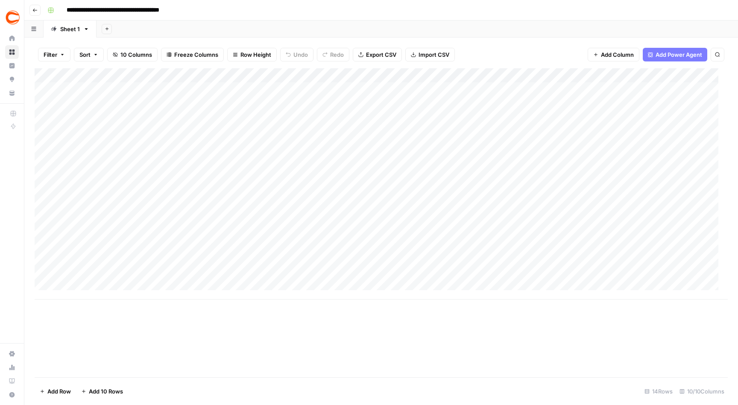
scroll to position [9, 0]
click at [473, 226] on div "Add Column" at bounding box center [381, 184] width 693 height 232
click at [473, 225] on div "Add Column" at bounding box center [381, 184] width 693 height 232
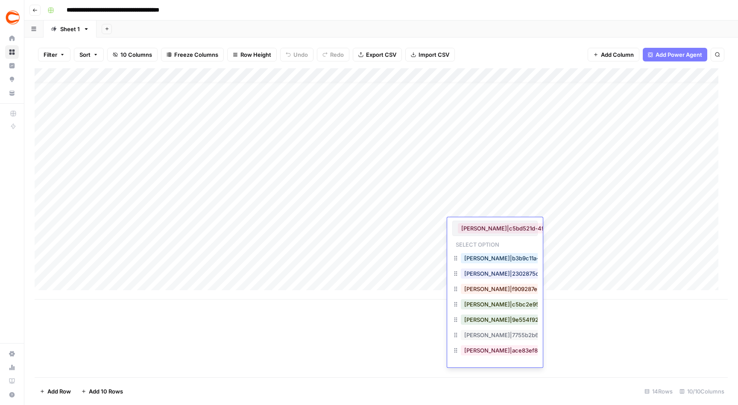
scroll to position [0, 77]
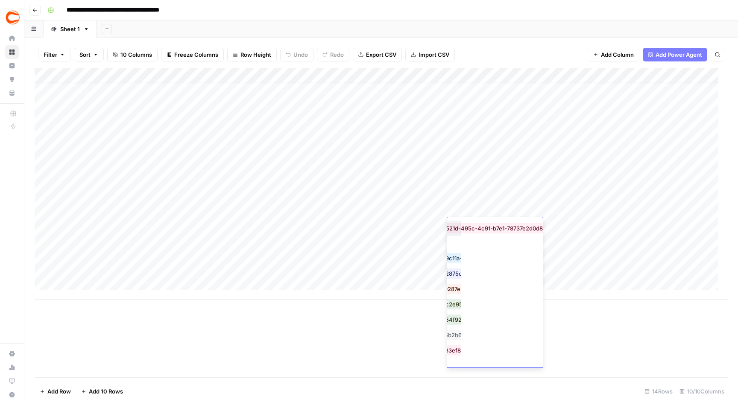
click at [454, 226] on button "[PERSON_NAME]|c5bd521d-495c-4c91-b7e1-78737e2d0d89" at bounding box center [465, 228] width 169 height 10
click at [418, 320] on div "Add Column" at bounding box center [381, 222] width 693 height 309
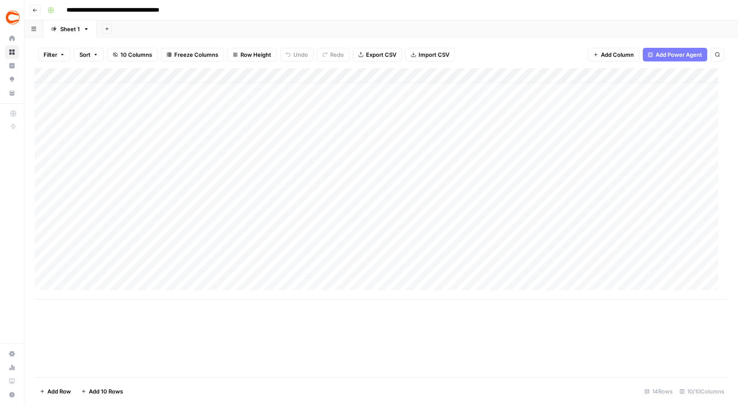
click at [473, 240] on div "Add Column" at bounding box center [381, 184] width 693 height 232
type input "jerem"
click at [488, 272] on button "[PERSON_NAME]|c5bd521d-495c-4c91-b7e1-78737e2d0d89" at bounding box center [545, 273] width 169 height 10
click at [430, 240] on div "Add Column" at bounding box center [381, 184] width 693 height 232
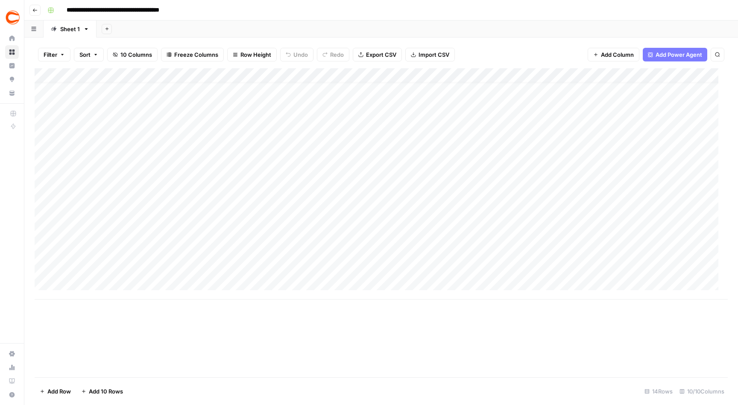
click at [460, 240] on div "Add Column" at bounding box center [381, 184] width 693 height 232
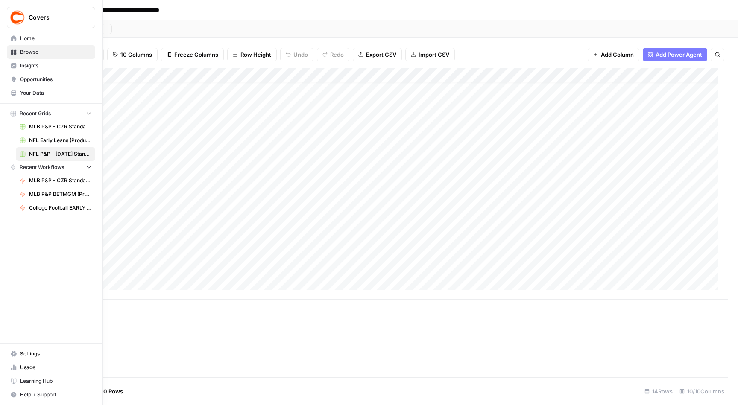
click at [9, 37] on link "Home" at bounding box center [51, 39] width 88 height 14
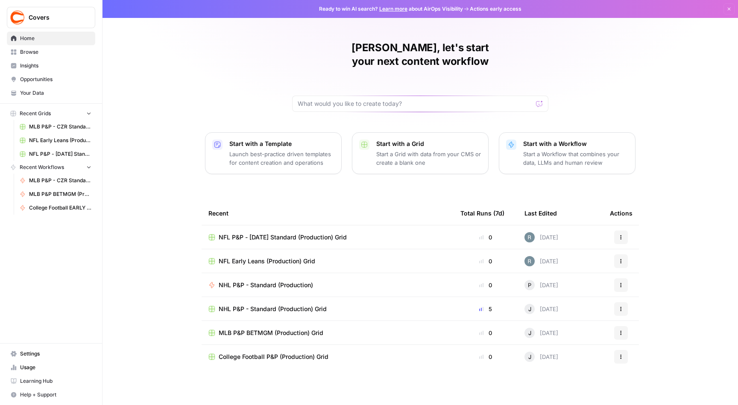
click at [255, 281] on span "NHL P&P - Standard (Production)" at bounding box center [266, 285] width 94 height 9
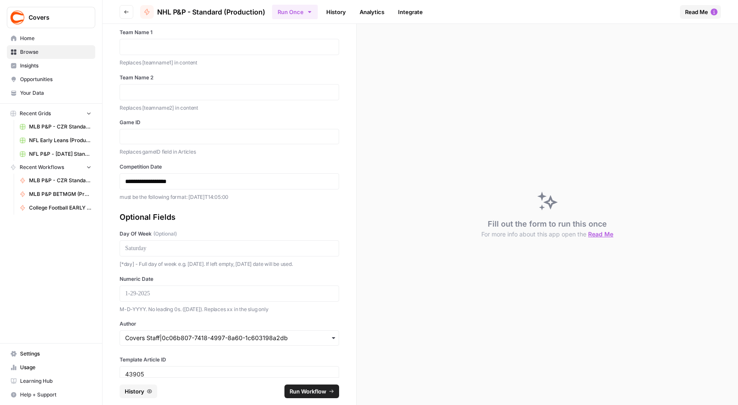
scroll to position [57, 0]
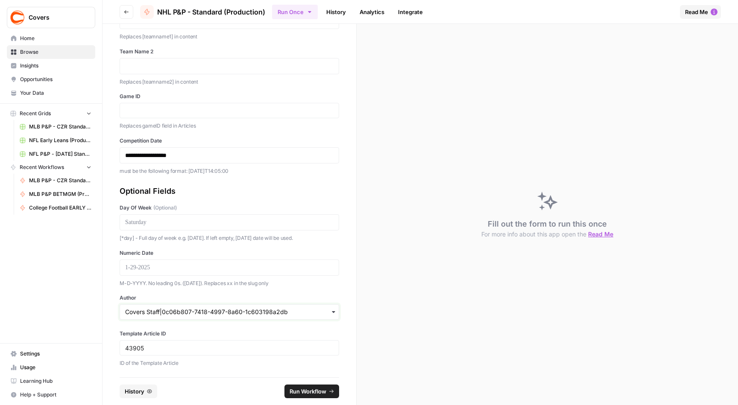
click at [193, 312] on input "Author" at bounding box center [229, 312] width 208 height 9
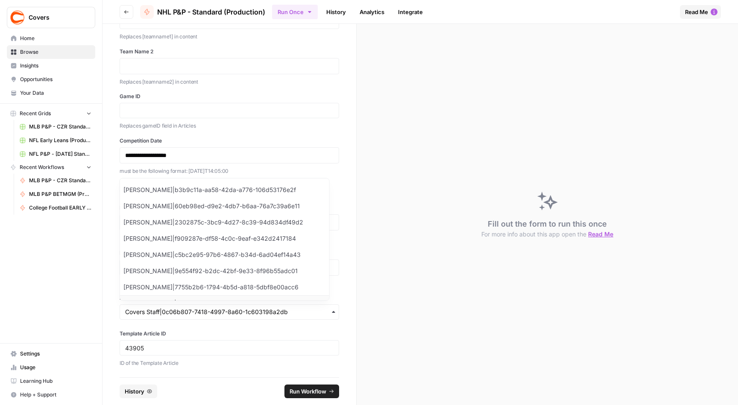
scroll to position [11, 0]
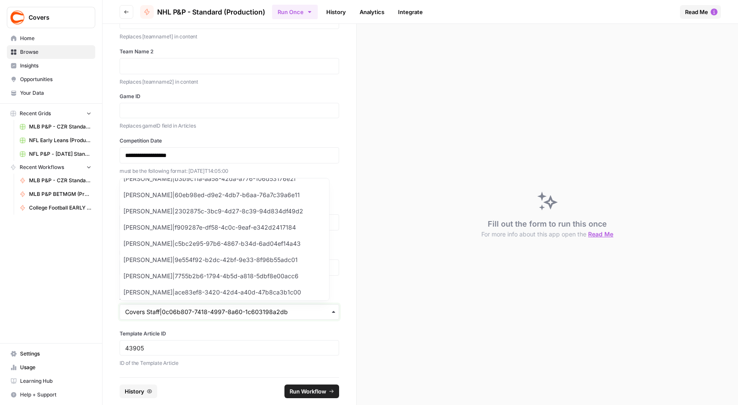
click at [214, 314] on input "Author" at bounding box center [229, 312] width 208 height 9
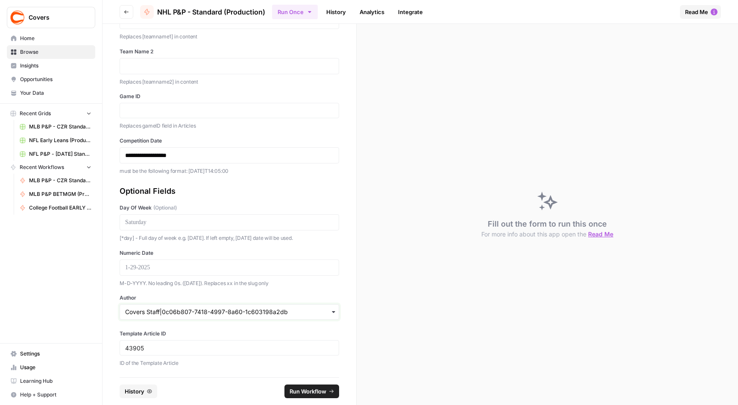
click at [225, 313] on input "Author" at bounding box center [229, 312] width 208 height 9
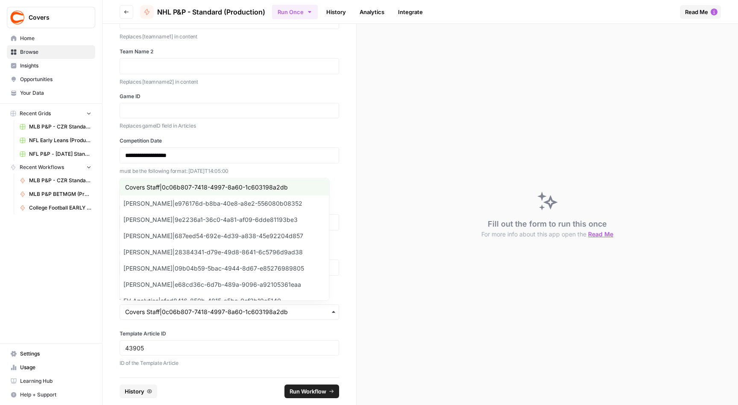
scroll to position [0, 0]
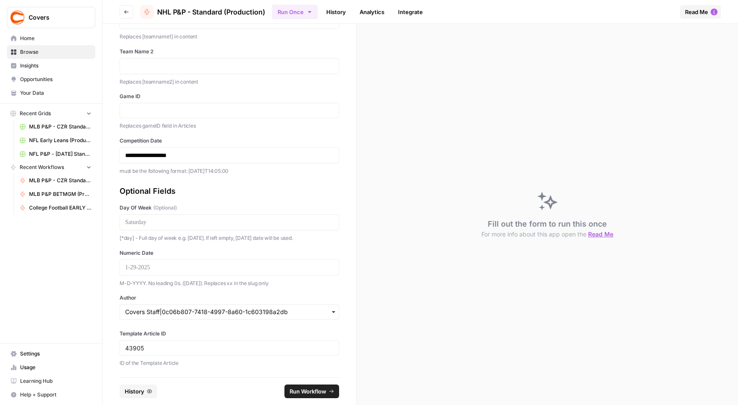
click at [107, 252] on div "**********" at bounding box center [230, 201] width 254 height 354
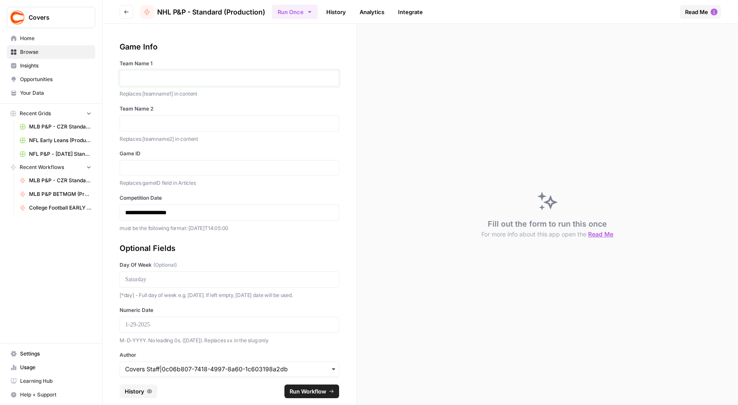
click at [145, 82] on p at bounding box center [229, 78] width 208 height 9
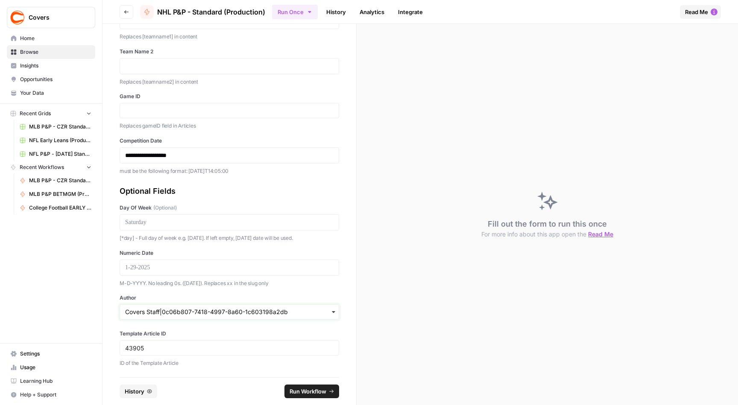
click at [194, 312] on input "Author" at bounding box center [229, 312] width 208 height 9
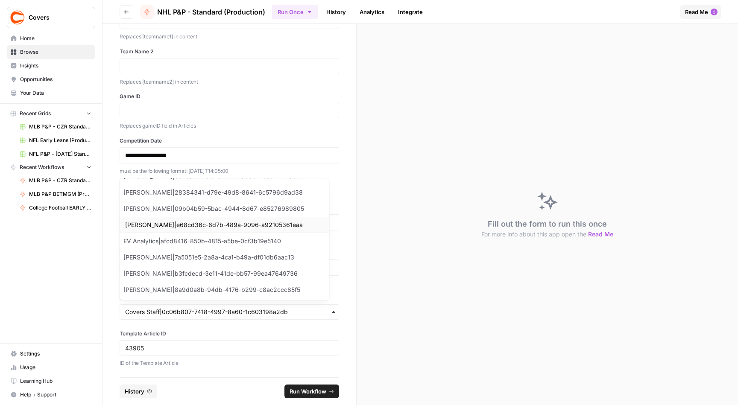
scroll to position [0, 0]
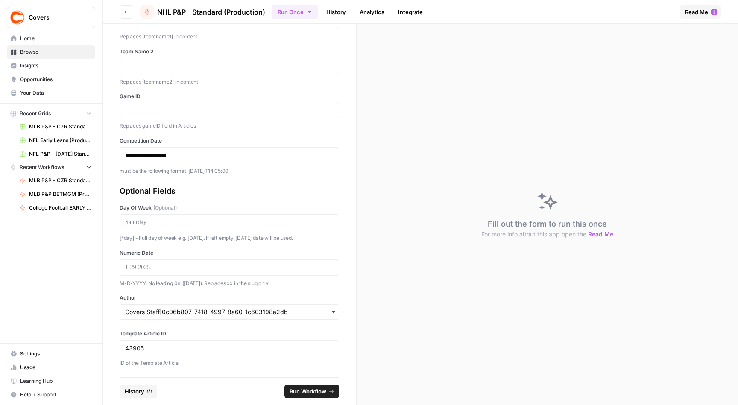
click at [111, 261] on div "**********" at bounding box center [230, 201] width 254 height 354
click at [163, 311] on input "Author" at bounding box center [229, 312] width 208 height 9
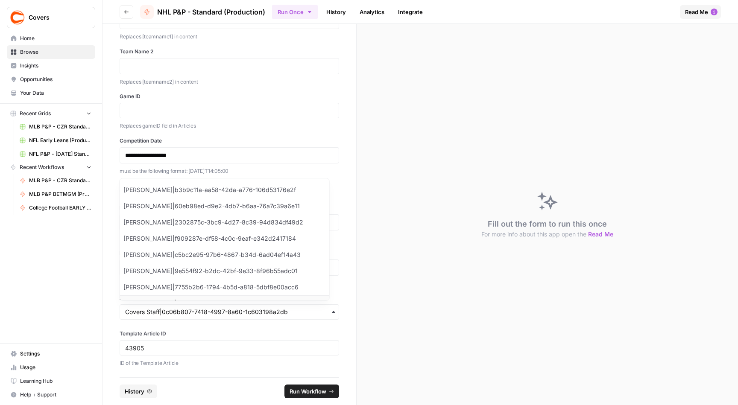
scroll to position [11, 0]
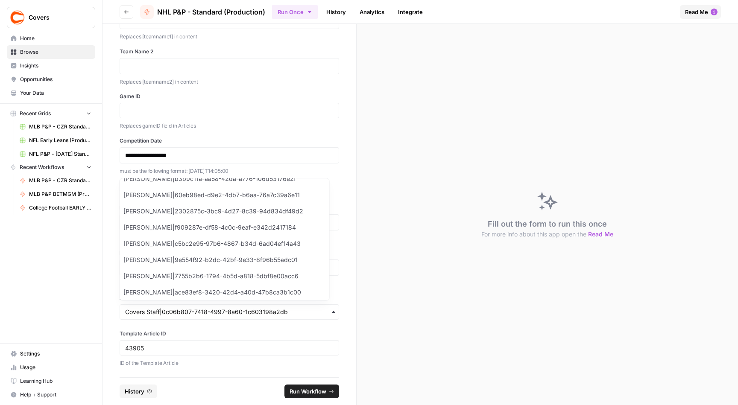
click at [105, 298] on div "**********" at bounding box center [230, 201] width 254 height 354
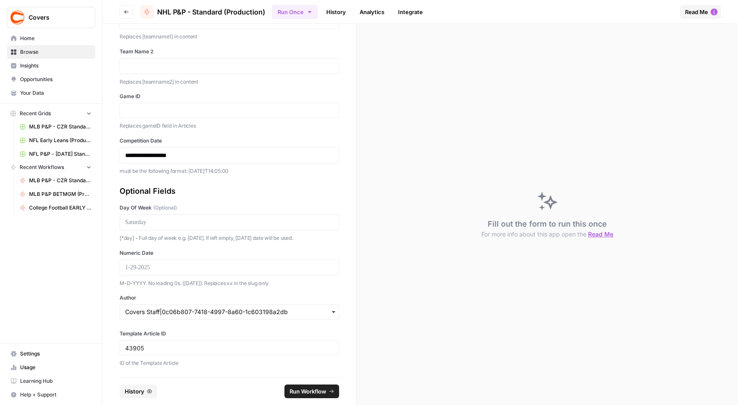
click at [47, 154] on span "NFL P&P - [DATE] Standard (Production) Grid" at bounding box center [60, 154] width 62 height 8
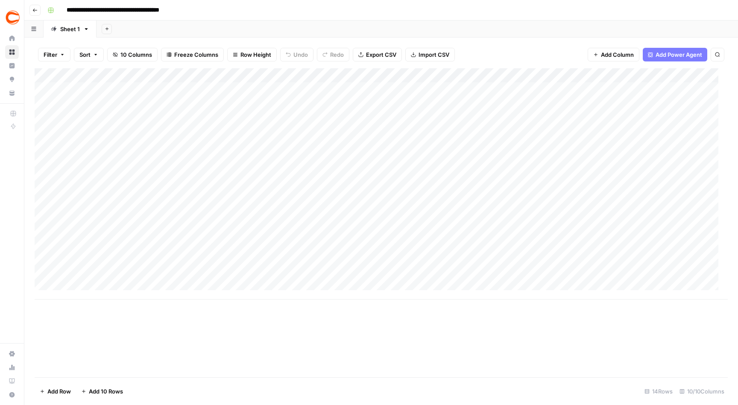
click at [469, 259] on div "Add Column" at bounding box center [381, 184] width 693 height 232
type input "l"
click at [323, 273] on div "Add Column" at bounding box center [381, 184] width 693 height 232
click at [464, 255] on div "Add Column" at bounding box center [381, 184] width 693 height 232
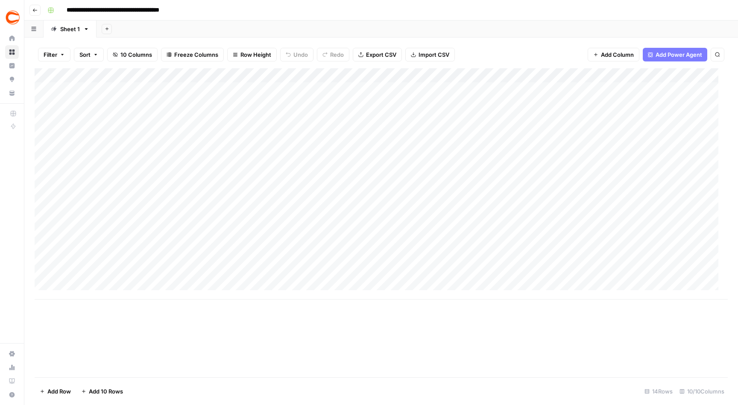
click at [421, 246] on div "Add Column" at bounding box center [381, 184] width 693 height 232
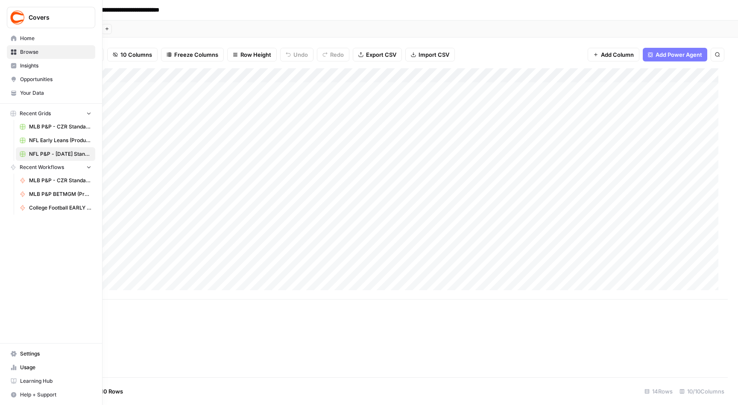
click at [32, 36] on span "Home" at bounding box center [55, 39] width 71 height 8
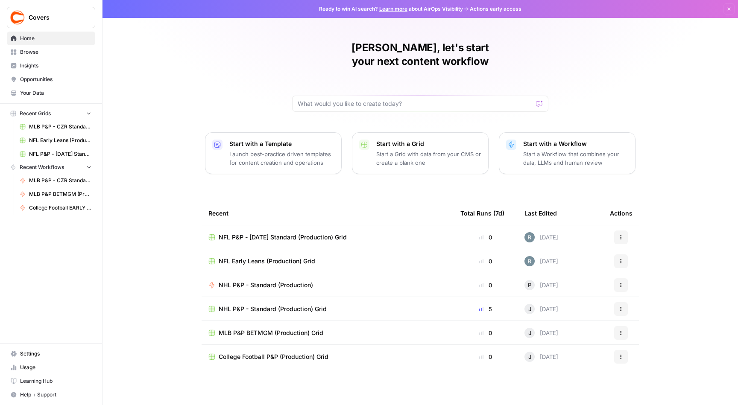
click at [233, 305] on span "NHL P&P - Standard (Production) Grid" at bounding box center [273, 309] width 108 height 9
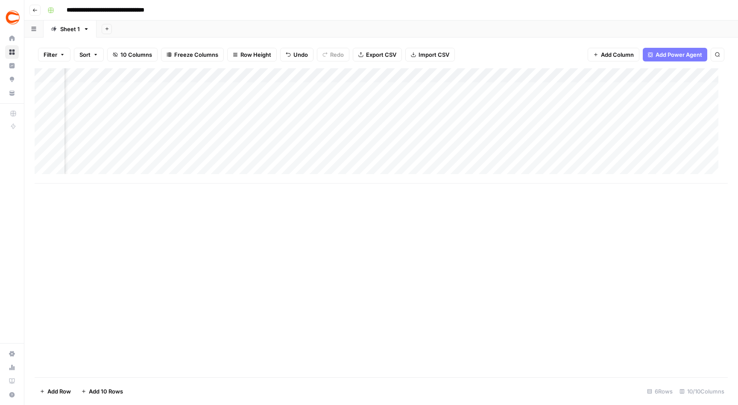
scroll to position [0, 356]
click at [428, 117] on div "Add Column" at bounding box center [381, 125] width 693 height 115
type input "l"
click at [322, 261] on div "Add Column" at bounding box center [381, 222] width 693 height 309
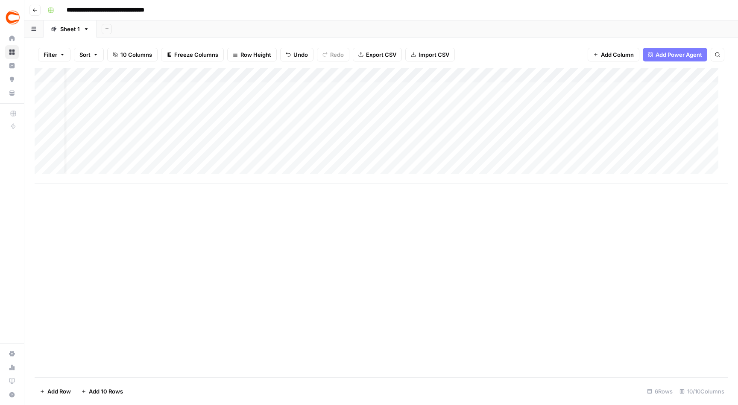
scroll to position [0, 0]
click at [184, 246] on div "Add Column" at bounding box center [381, 222] width 693 height 309
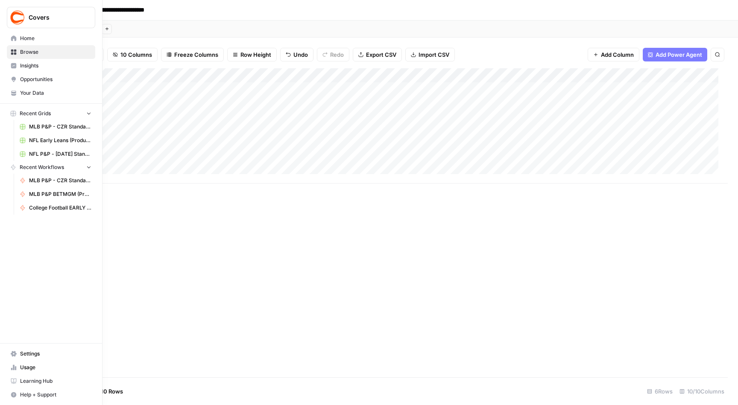
click at [15, 38] on icon at bounding box center [14, 38] width 6 height 6
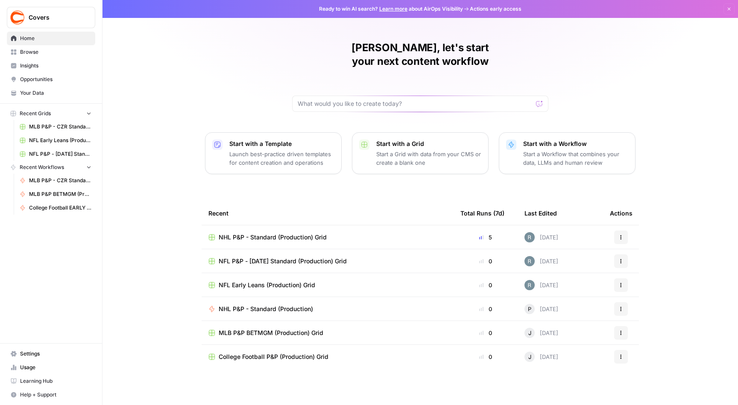
click at [259, 305] on span "NHL P&P - Standard (Production)" at bounding box center [266, 309] width 94 height 9
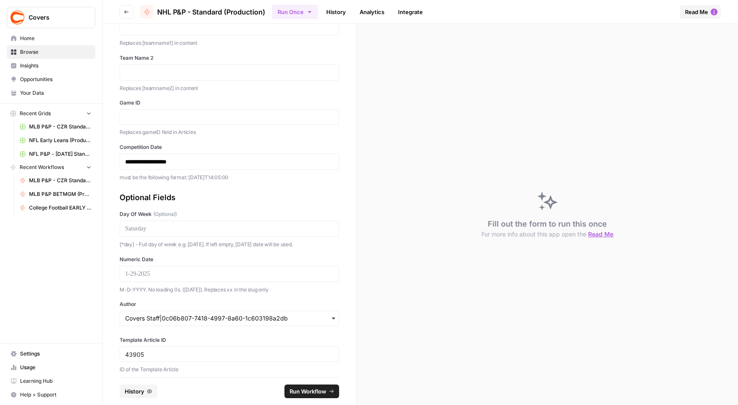
scroll to position [57, 0]
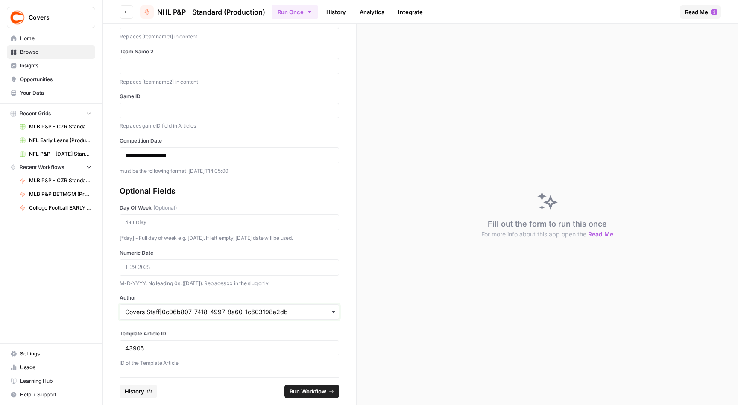
click at [190, 311] on input "Author" at bounding box center [229, 312] width 208 height 9
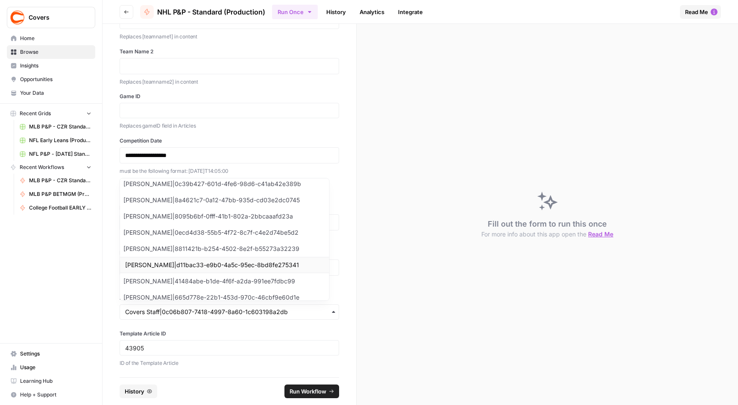
scroll to position [11, 0]
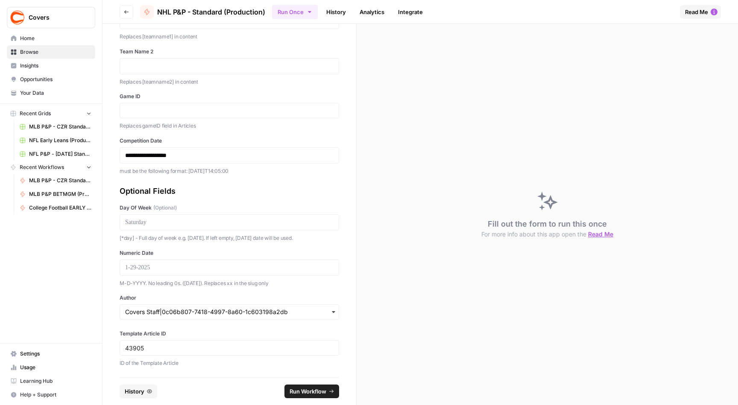
click at [106, 317] on div "**********" at bounding box center [230, 201] width 254 height 354
click at [209, 312] on input "Author" at bounding box center [229, 312] width 208 height 9
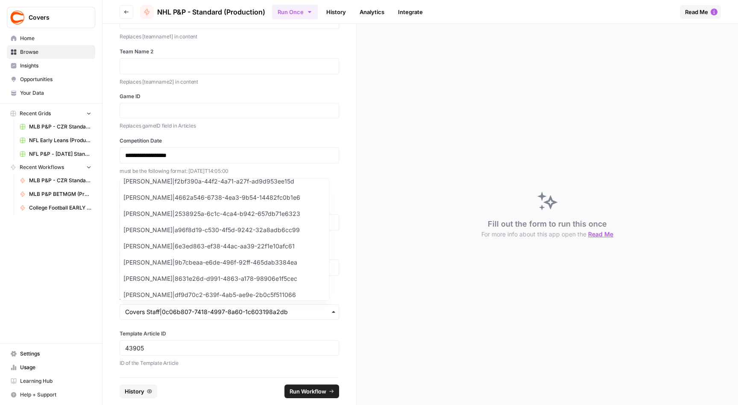
scroll to position [631, 0]
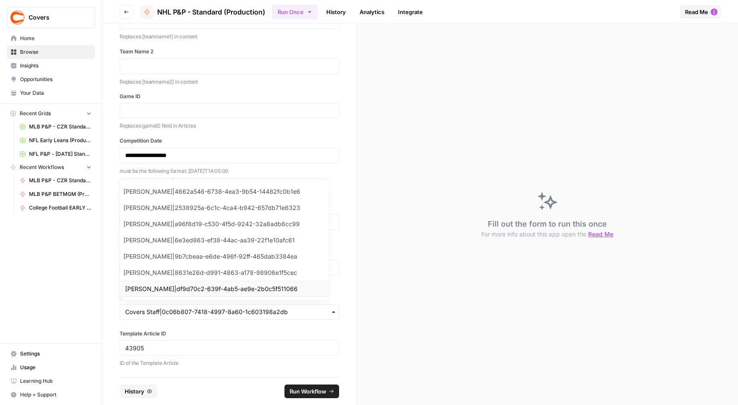
click at [179, 287] on div "Luc Leblanc|df9d70c2-639f-4ab5-ae9e-2b0c5f511066" at bounding box center [224, 289] width 209 height 16
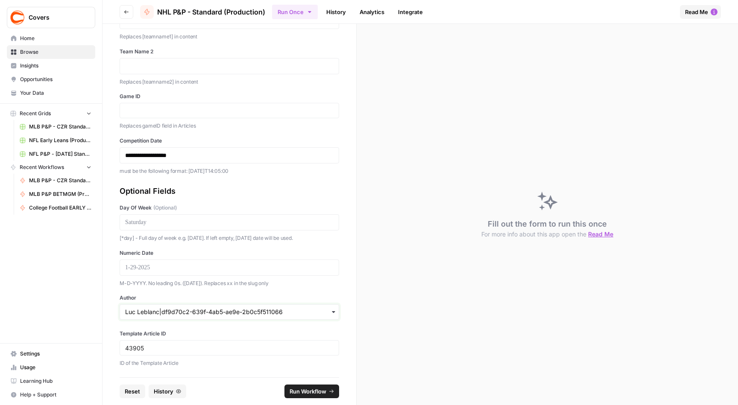
click at [208, 311] on input "Author" at bounding box center [229, 312] width 208 height 9
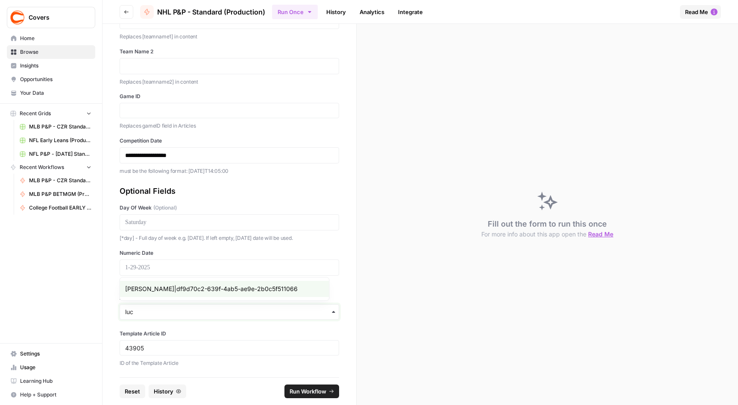
type input "luc"
click at [199, 314] on input "luc" at bounding box center [229, 312] width 208 height 9
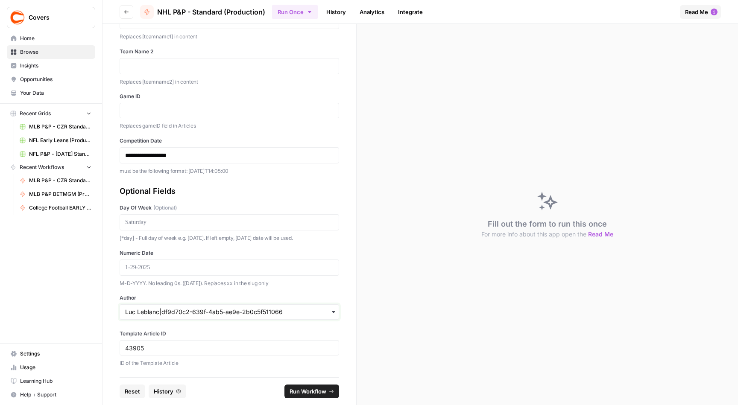
click at [199, 314] on input "Author" at bounding box center [229, 312] width 208 height 9
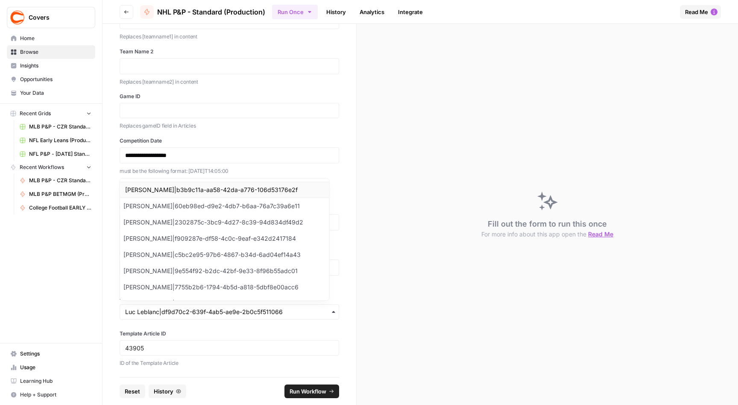
click at [163, 185] on div "[PERSON_NAME]|b3b9c11a-aa58-42da-a776-106d53176e2f" at bounding box center [224, 190] width 209 height 16
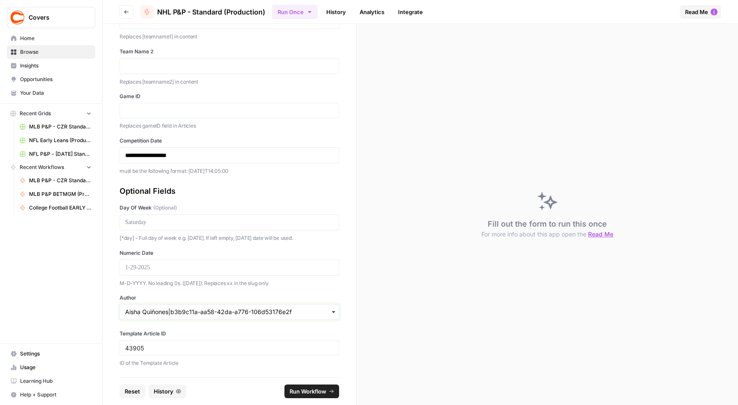
click at [160, 314] on input "Author" at bounding box center [229, 312] width 208 height 9
type input "s"
click at [111, 302] on div "**********" at bounding box center [230, 201] width 254 height 354
click at [150, 309] on input "Author" at bounding box center [229, 312] width 208 height 9
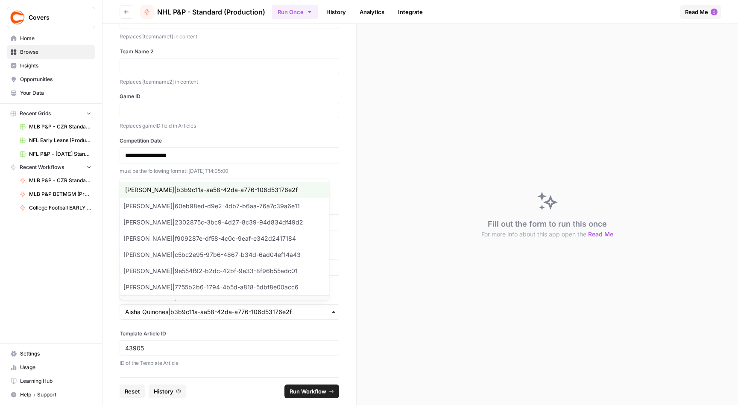
scroll to position [11, 0]
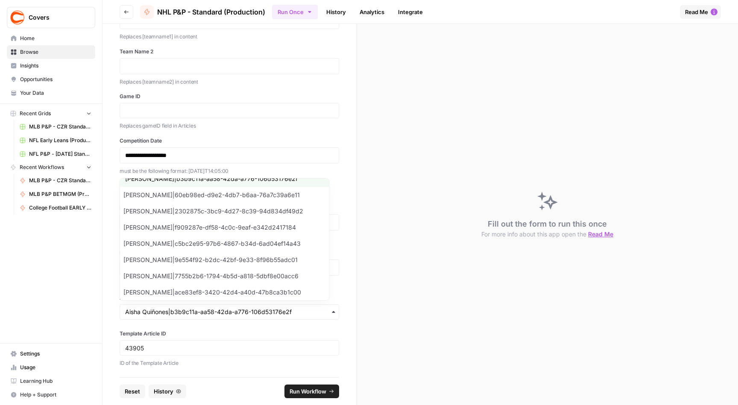
click at [112, 314] on div "**********" at bounding box center [230, 201] width 254 height 354
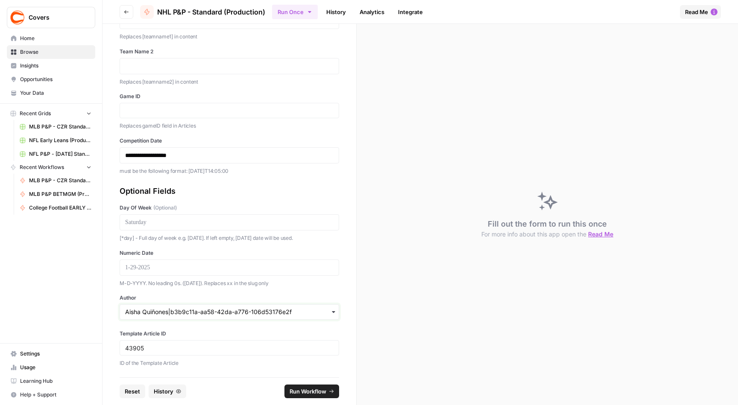
click at [183, 311] on input "Author" at bounding box center [229, 312] width 208 height 9
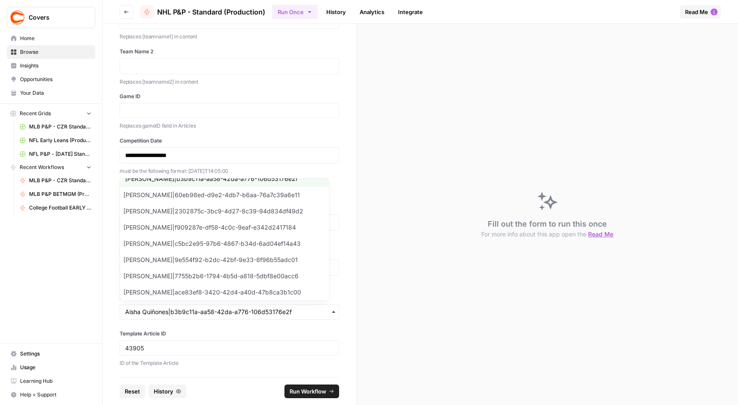
click at [212, 307] on div "button" at bounding box center [230, 312] width 220 height 15
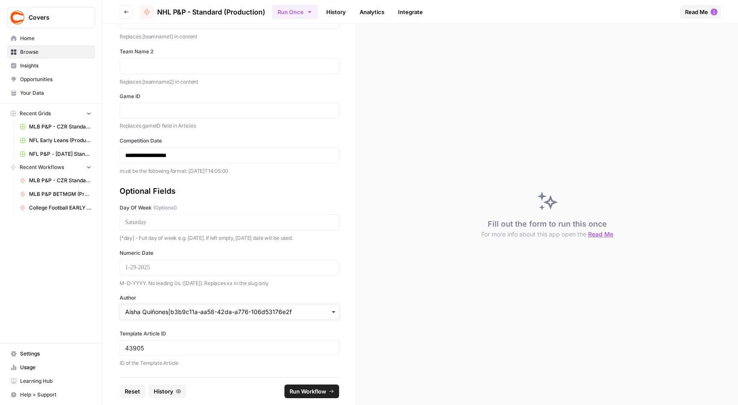
click at [209, 313] on input "Author" at bounding box center [229, 312] width 208 height 9
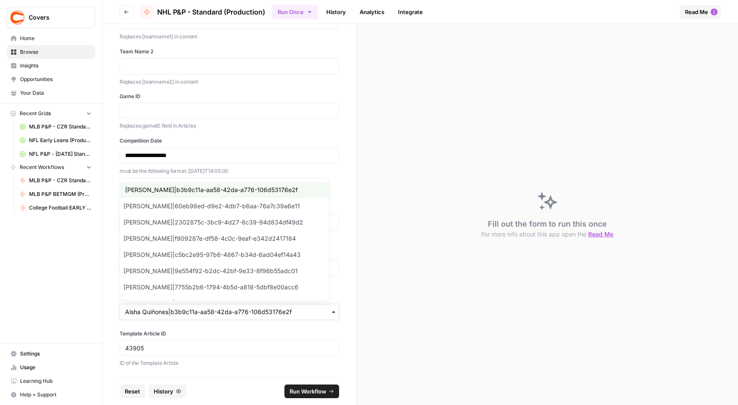
click at [212, 313] on input "Author" at bounding box center [229, 312] width 208 height 9
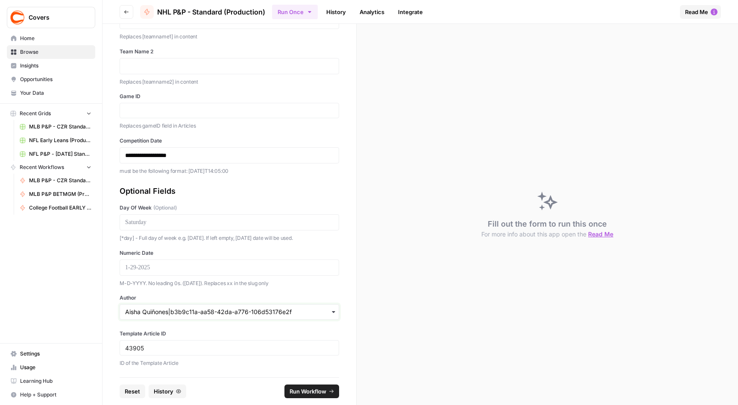
type input "g"
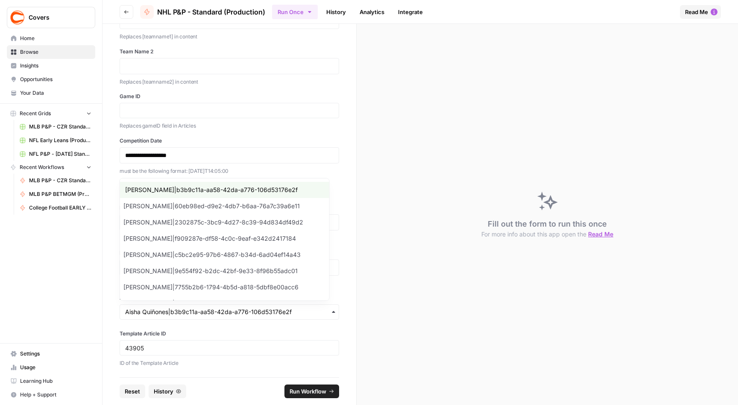
click at [206, 337] on div "Template Article ID 43905 ID of the Template Article" at bounding box center [230, 349] width 220 height 38
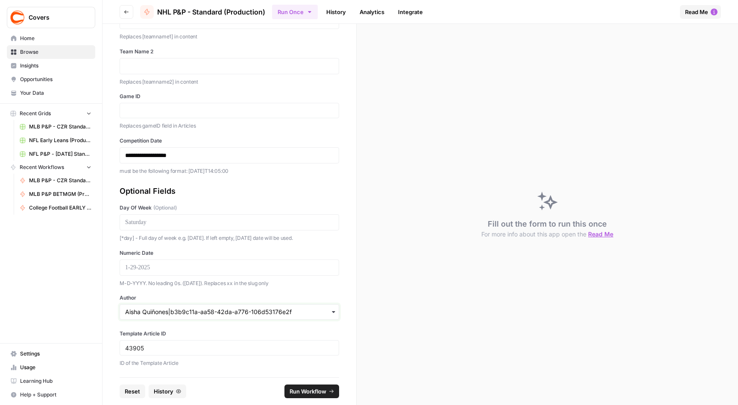
click at [209, 309] on input "Author" at bounding box center [229, 312] width 208 height 9
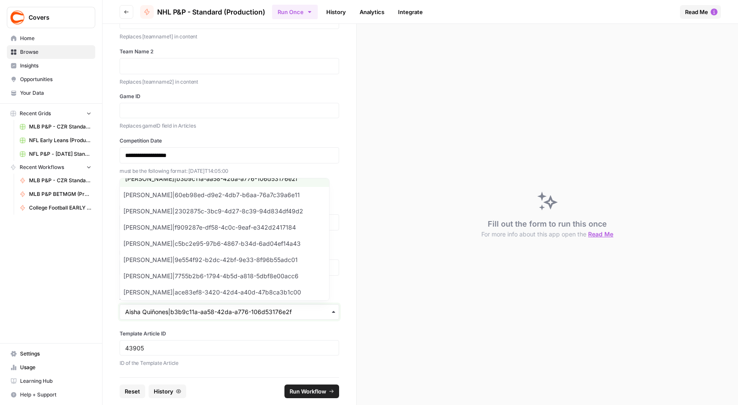
click at [171, 315] on input "Author" at bounding box center [229, 312] width 208 height 9
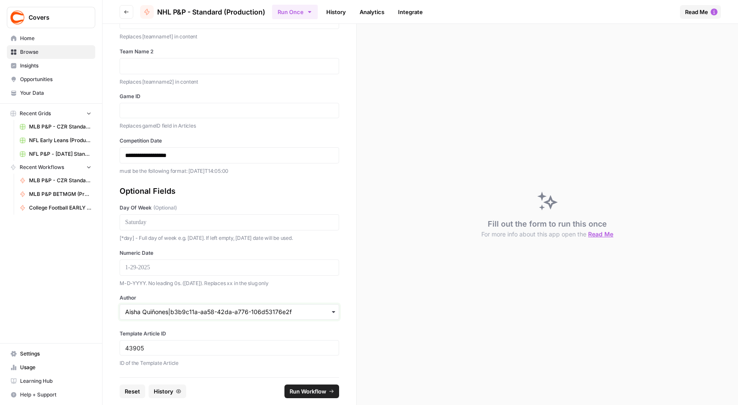
click at [173, 311] on input "Author" at bounding box center [229, 312] width 208 height 9
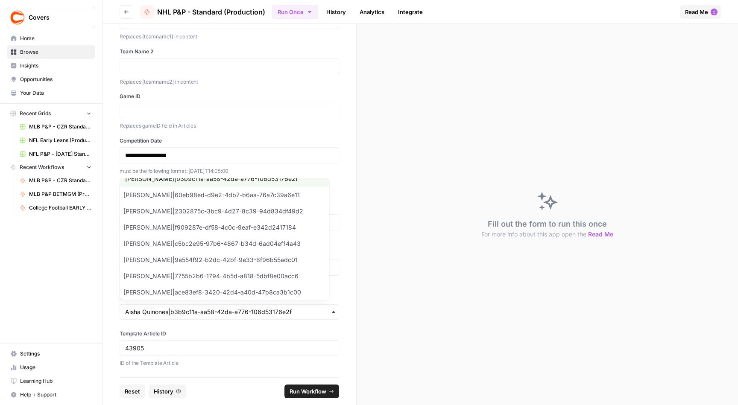
click at [188, 308] on div "button" at bounding box center [230, 312] width 220 height 15
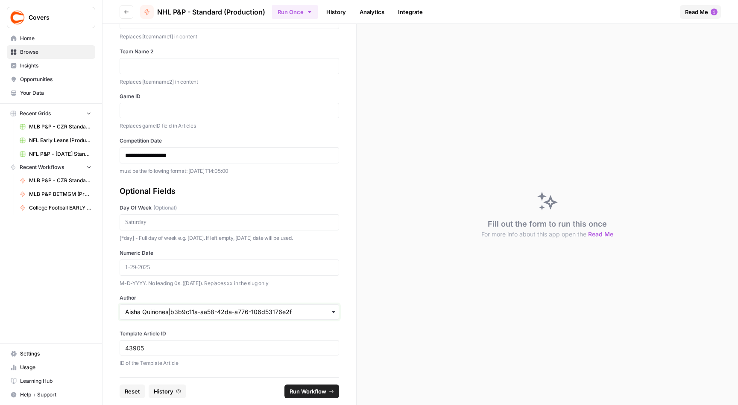
click at [190, 313] on input "Author" at bounding box center [229, 312] width 208 height 9
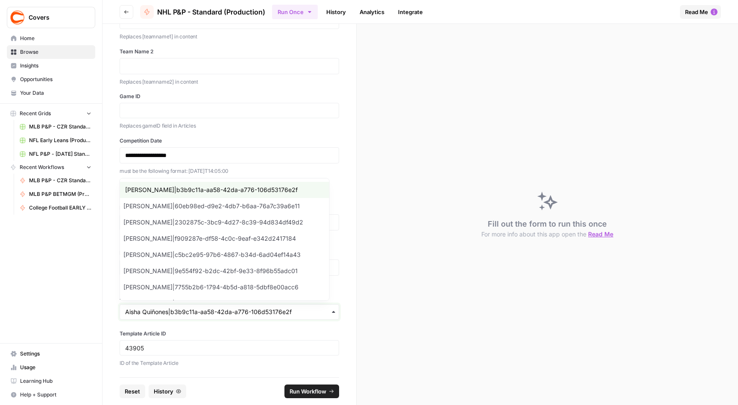
click at [189, 313] on input "Author" at bounding box center [229, 312] width 208 height 9
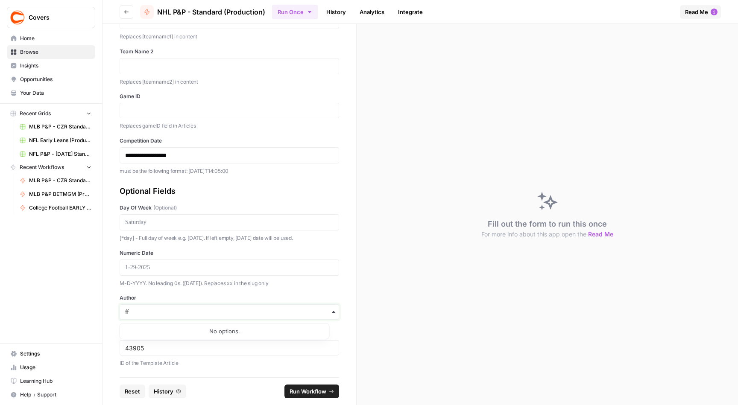
type input "f"
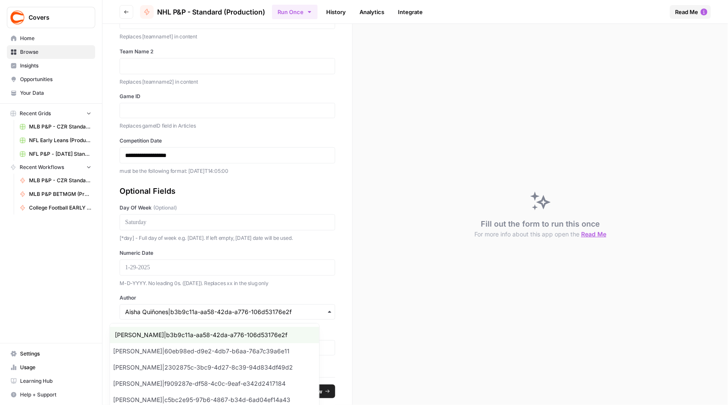
click at [264, 300] on label "Author" at bounding box center [228, 298] width 216 height 8
click at [264, 308] on input "Author" at bounding box center [227, 312] width 205 height 9
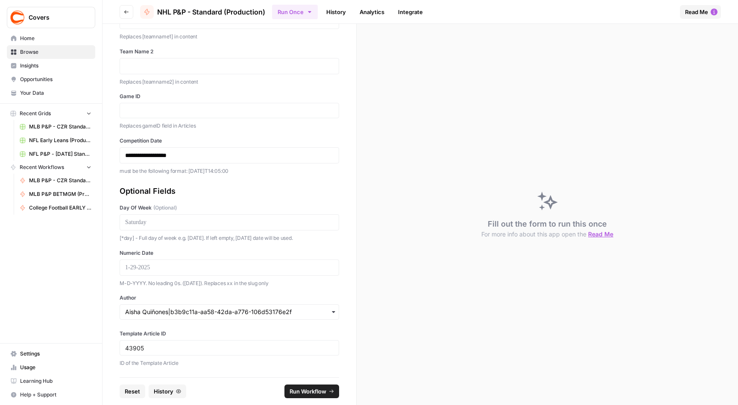
click at [241, 308] on div "button" at bounding box center [230, 312] width 220 height 15
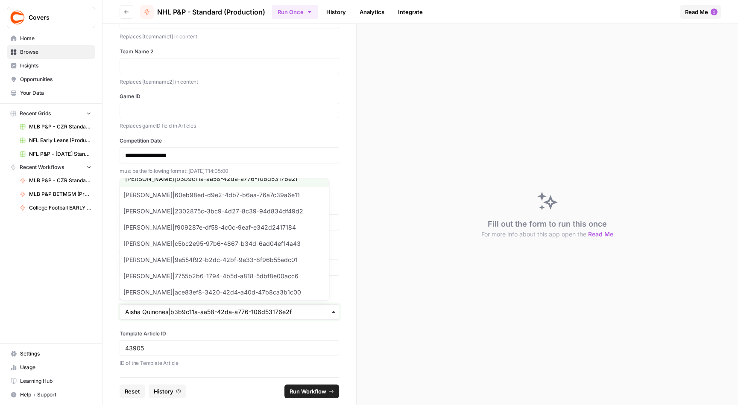
click at [227, 314] on input "Author" at bounding box center [229, 312] width 208 height 9
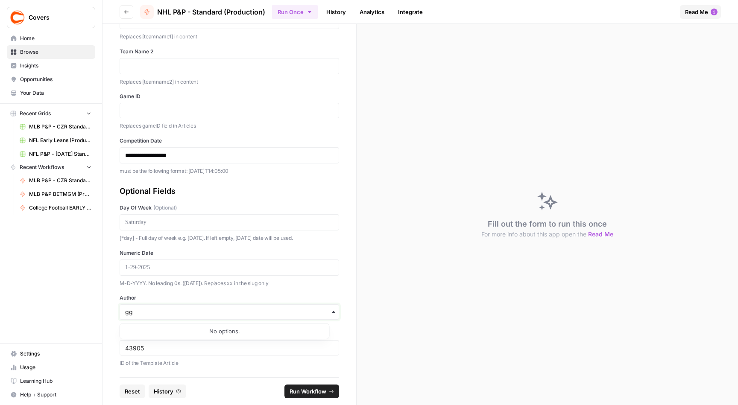
type input "g"
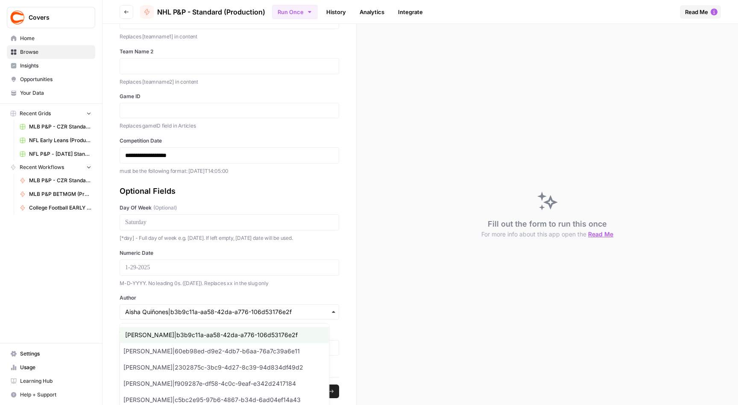
click at [262, 249] on label "Numeric Date" at bounding box center [230, 253] width 220 height 8
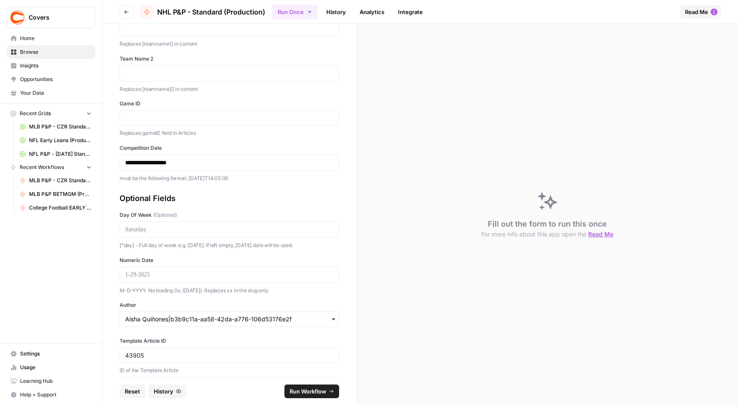
scroll to position [57, 0]
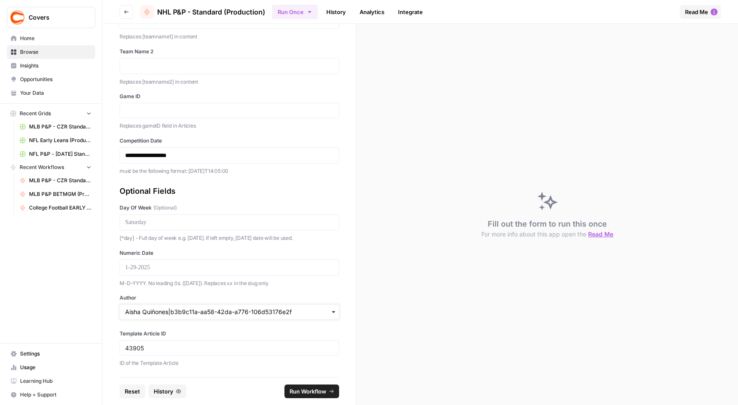
click at [188, 311] on input "Author" at bounding box center [229, 312] width 208 height 9
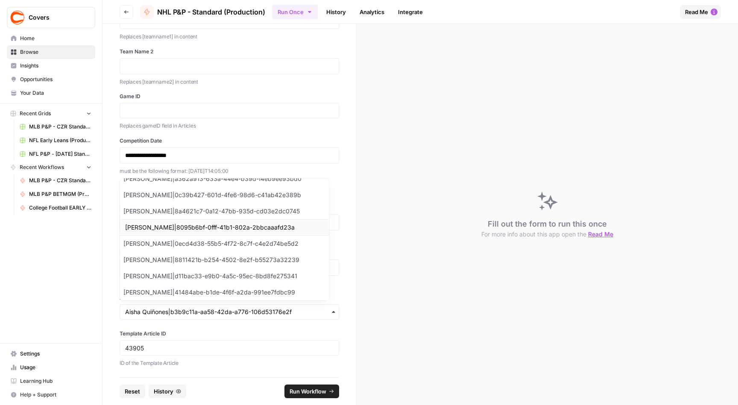
scroll to position [631, 0]
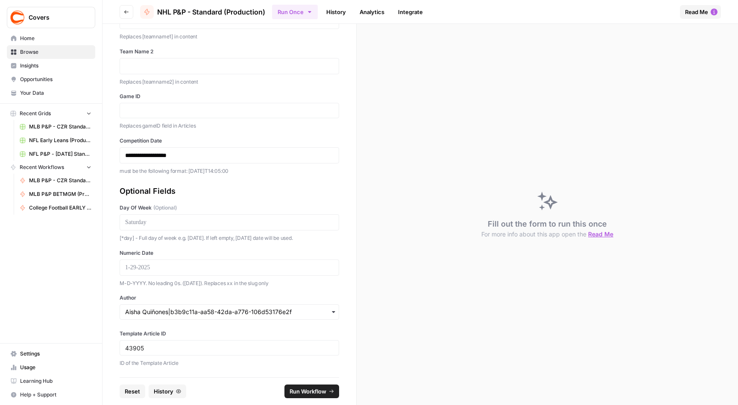
click at [110, 320] on div "**********" at bounding box center [230, 201] width 254 height 354
click at [211, 314] on input "Author" at bounding box center [229, 312] width 208 height 9
click at [208, 325] on div "**********" at bounding box center [230, 201] width 254 height 354
click at [213, 311] on input "Author" at bounding box center [229, 312] width 208 height 9
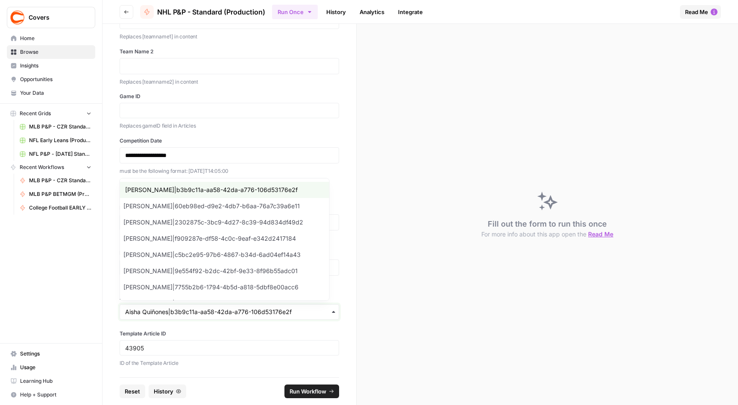
click at [213, 311] on input "Author" at bounding box center [229, 312] width 208 height 9
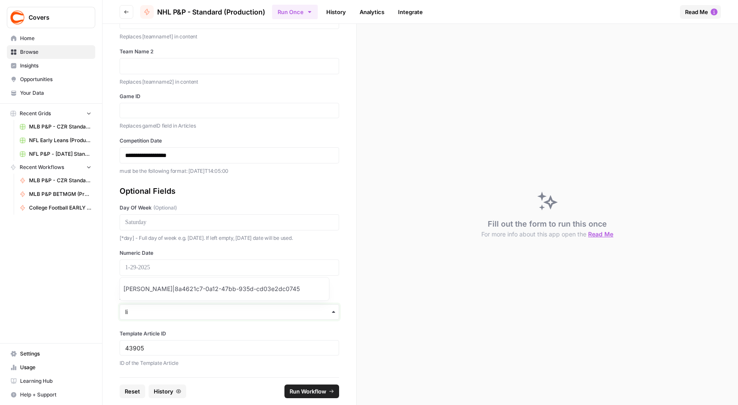
type input "l"
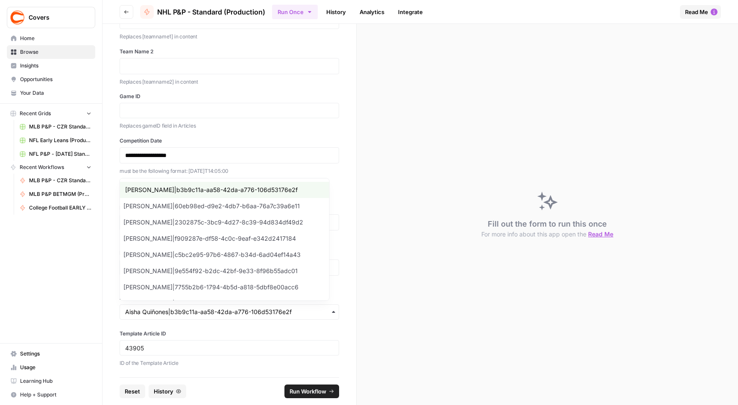
click at [191, 337] on label "Template Article ID" at bounding box center [230, 334] width 220 height 8
click at [191, 337] on input "43905" at bounding box center [229, 348] width 208 height 8
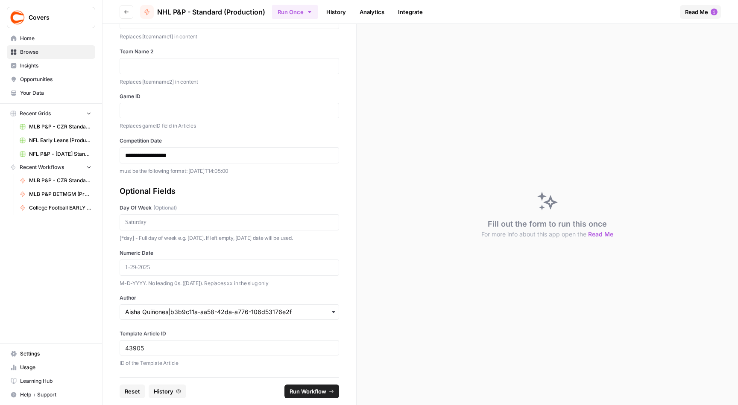
click at [244, 191] on div "Optional Fields" at bounding box center [230, 191] width 220 height 12
click at [217, 309] on input "Author" at bounding box center [229, 312] width 208 height 9
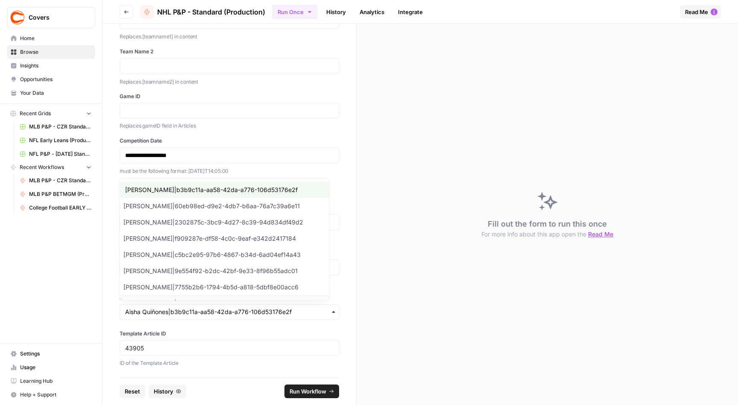
scroll to position [11, 0]
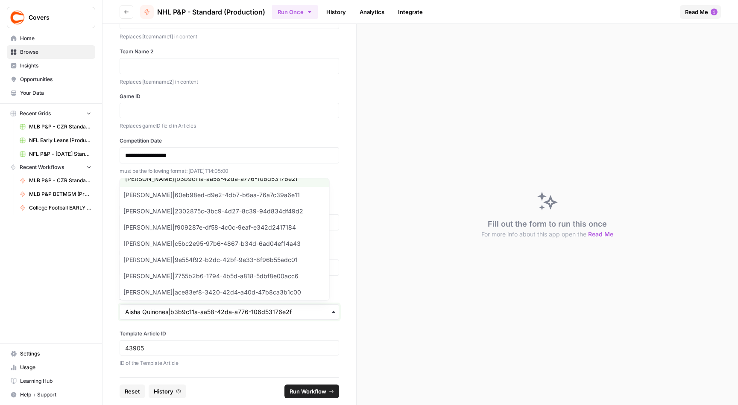
click at [202, 314] on input "Author" at bounding box center [229, 312] width 208 height 9
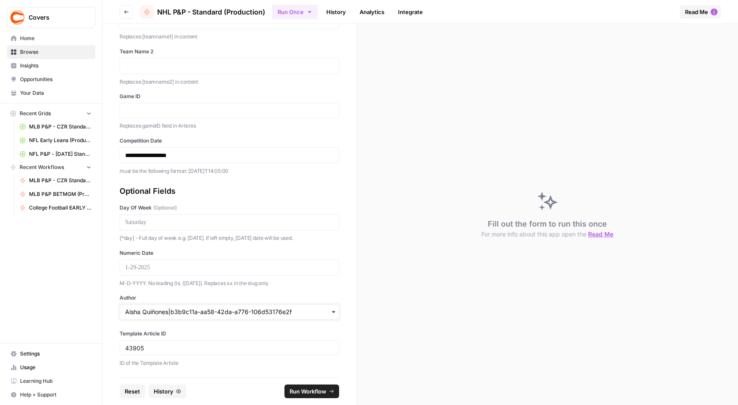
click at [202, 314] on input "Author" at bounding box center [229, 312] width 208 height 9
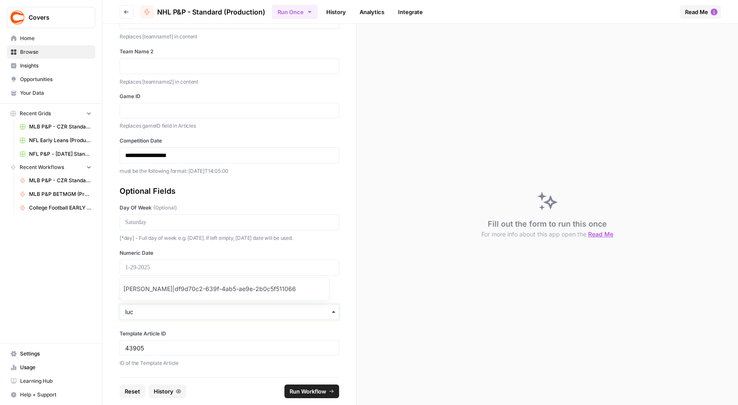
type input "luc"
click at [194, 334] on label "Template Article ID" at bounding box center [230, 334] width 220 height 8
click at [194, 337] on input "43905" at bounding box center [229, 348] width 208 height 8
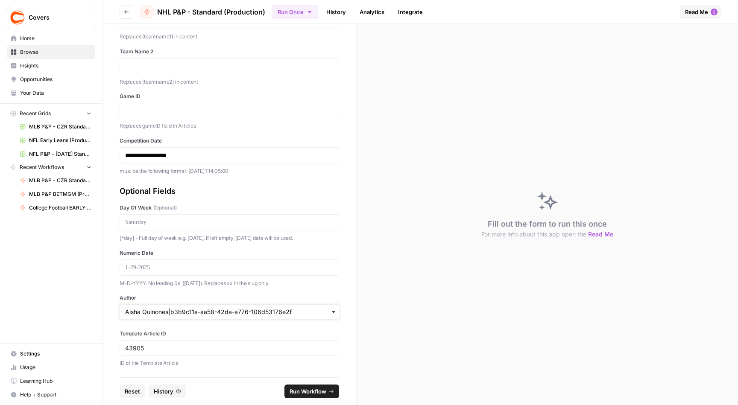
click at [228, 313] on input "Author" at bounding box center [229, 312] width 208 height 9
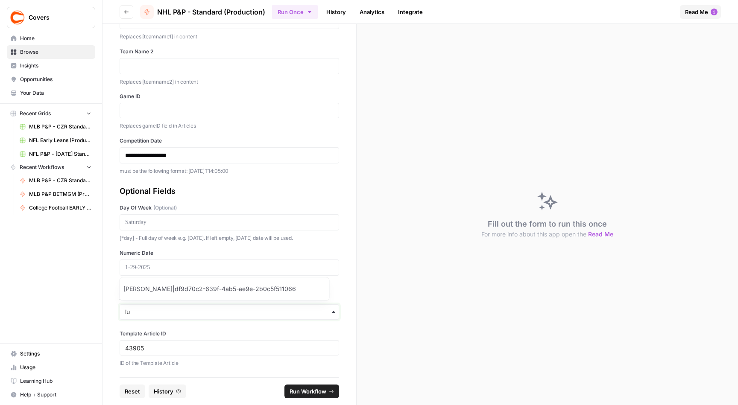
type input "l"
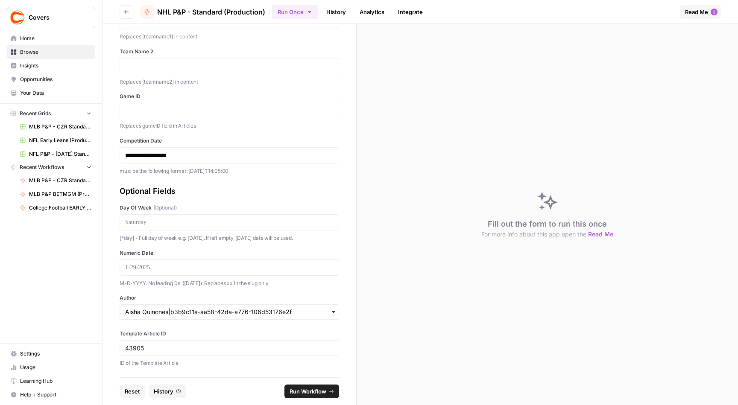
click at [192, 334] on label "Template Article ID" at bounding box center [230, 334] width 220 height 8
click at [192, 337] on input "43905" at bounding box center [229, 348] width 208 height 8
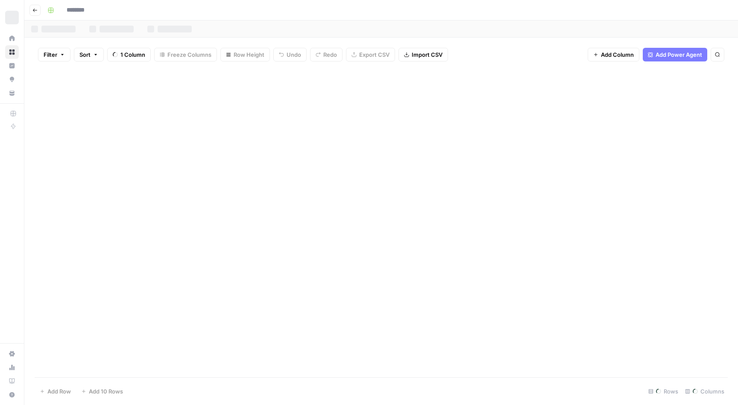
type input "**********"
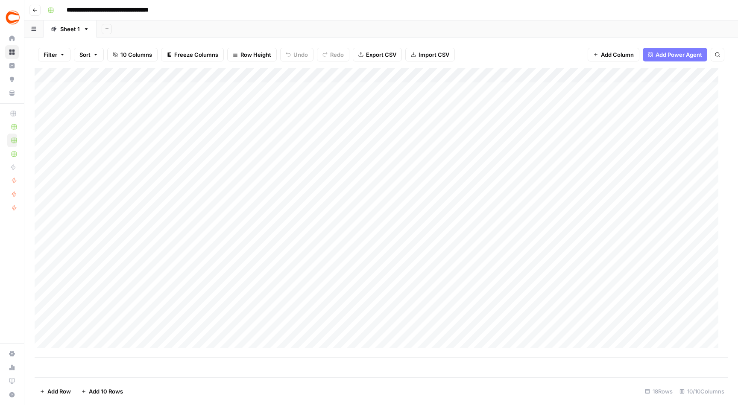
click at [555, 88] on div "Add Column" at bounding box center [381, 213] width 693 height 290
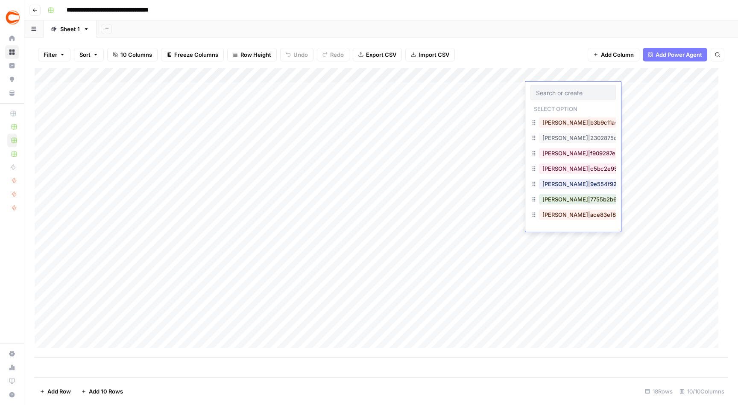
click at [529, 29] on div "Add Sheet" at bounding box center [418, 29] width 642 height 17
